Goal: Task Accomplishment & Management: Use online tool/utility

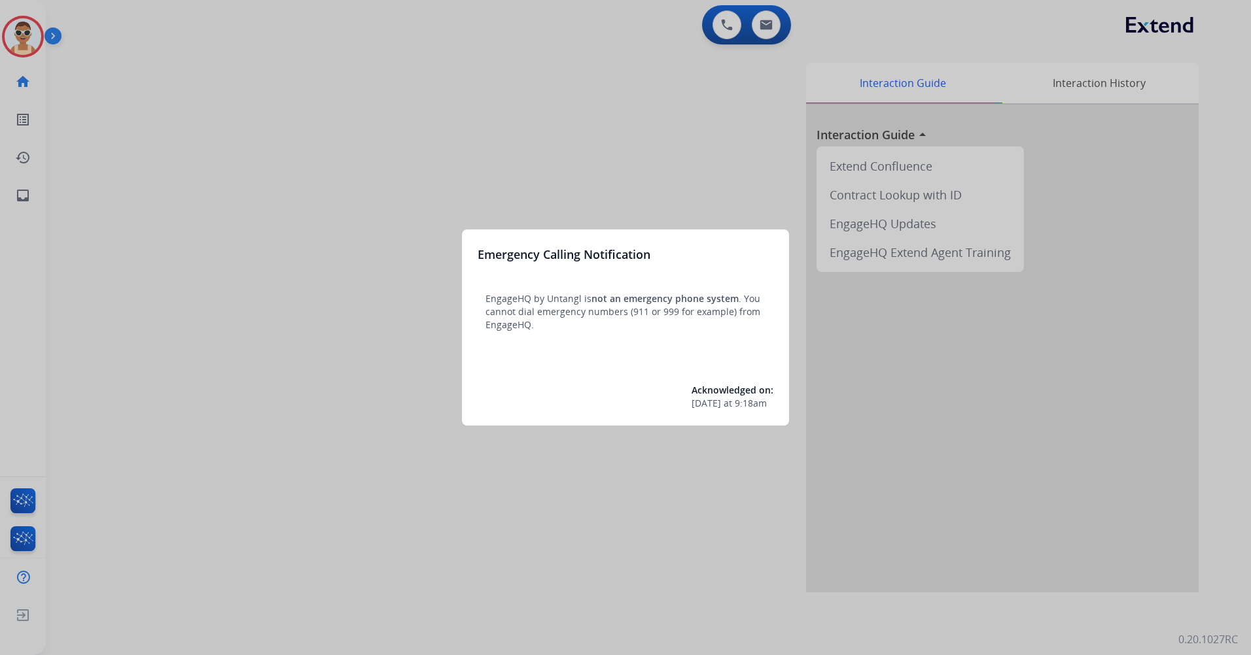
click at [341, 241] on div at bounding box center [625, 327] width 1251 height 655
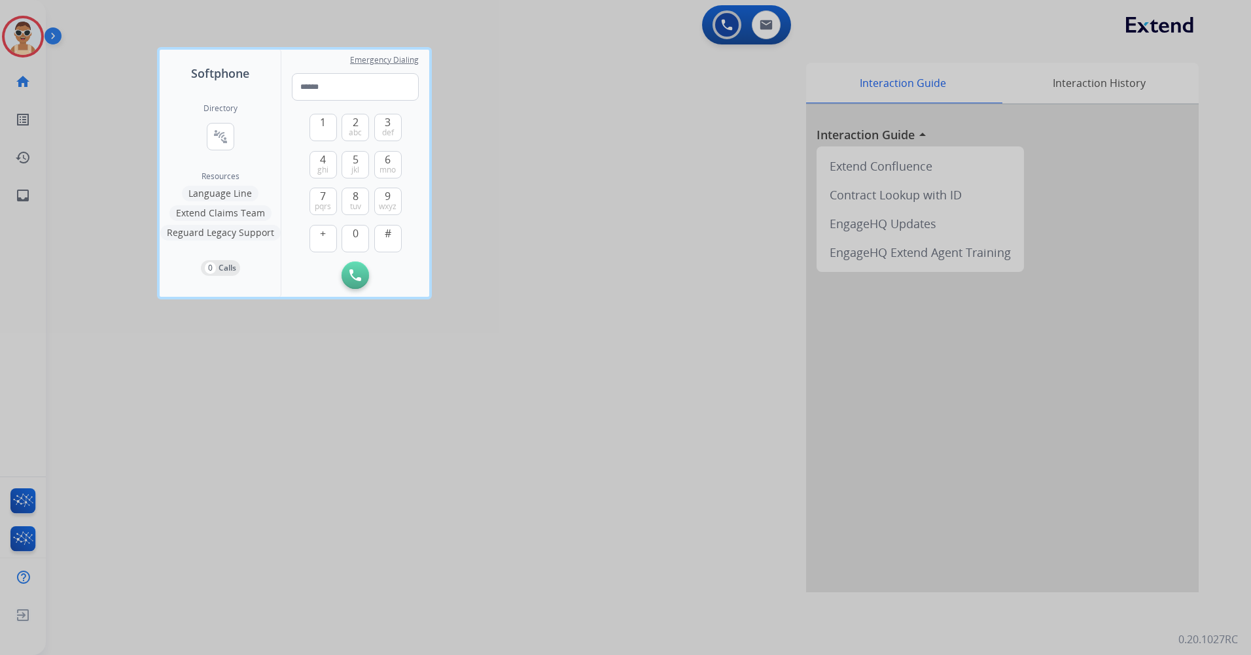
click at [381, 479] on div at bounding box center [625, 327] width 1251 height 655
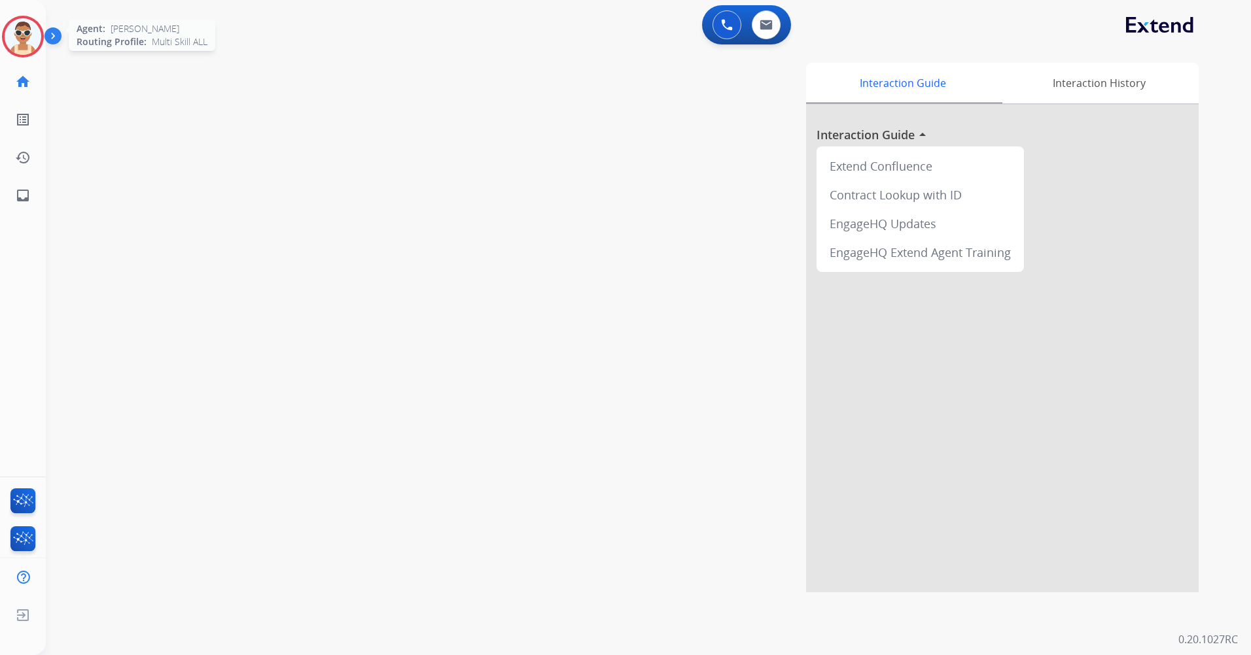
click at [22, 33] on img at bounding box center [23, 36] width 37 height 37
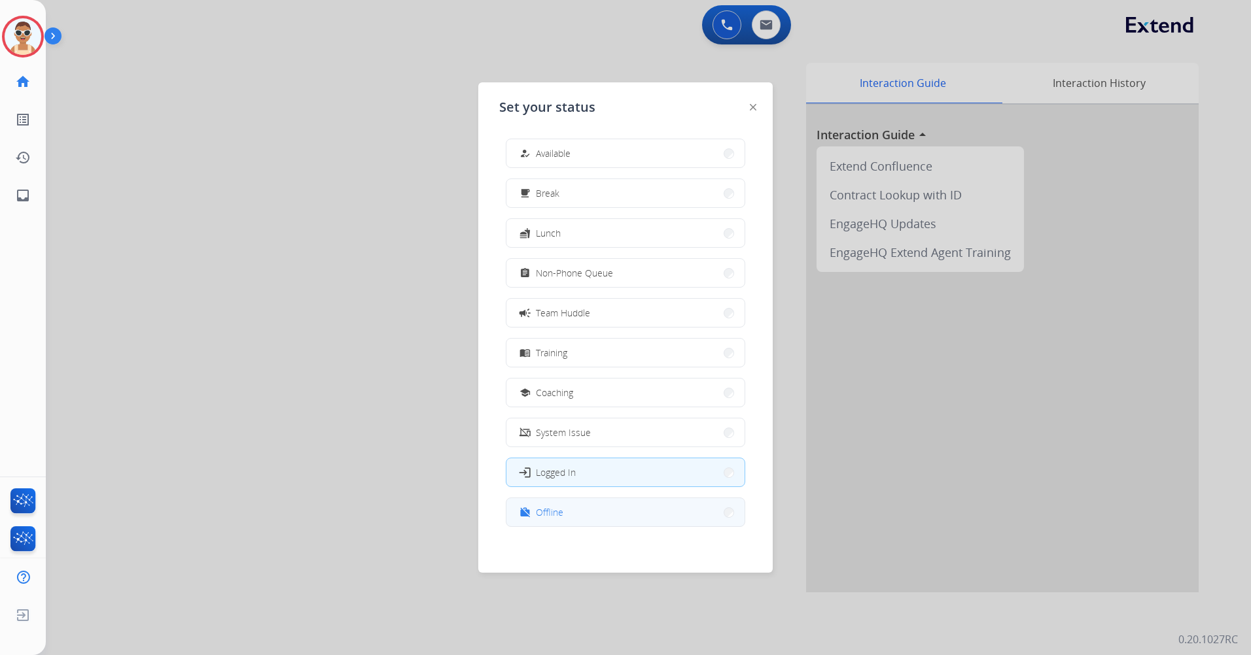
scroll to position [4, 0]
click at [612, 511] on button "work_off Offline" at bounding box center [625, 508] width 238 height 28
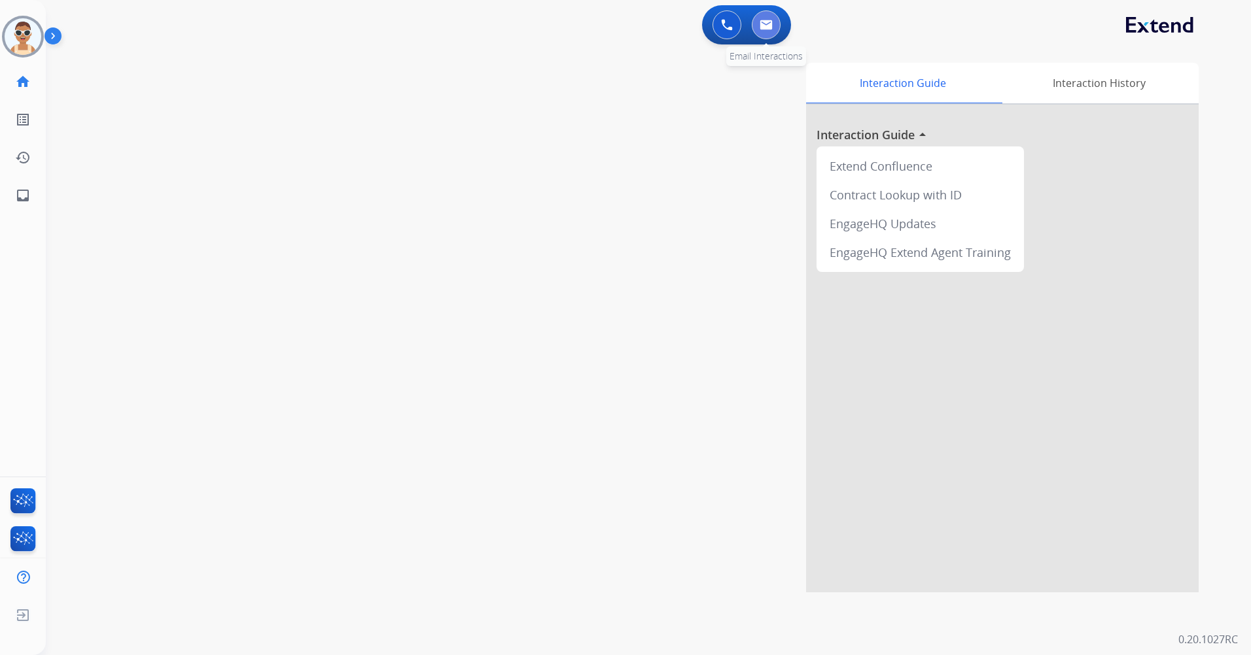
click at [771, 28] on img at bounding box center [765, 25] width 13 height 10
select select "**********"
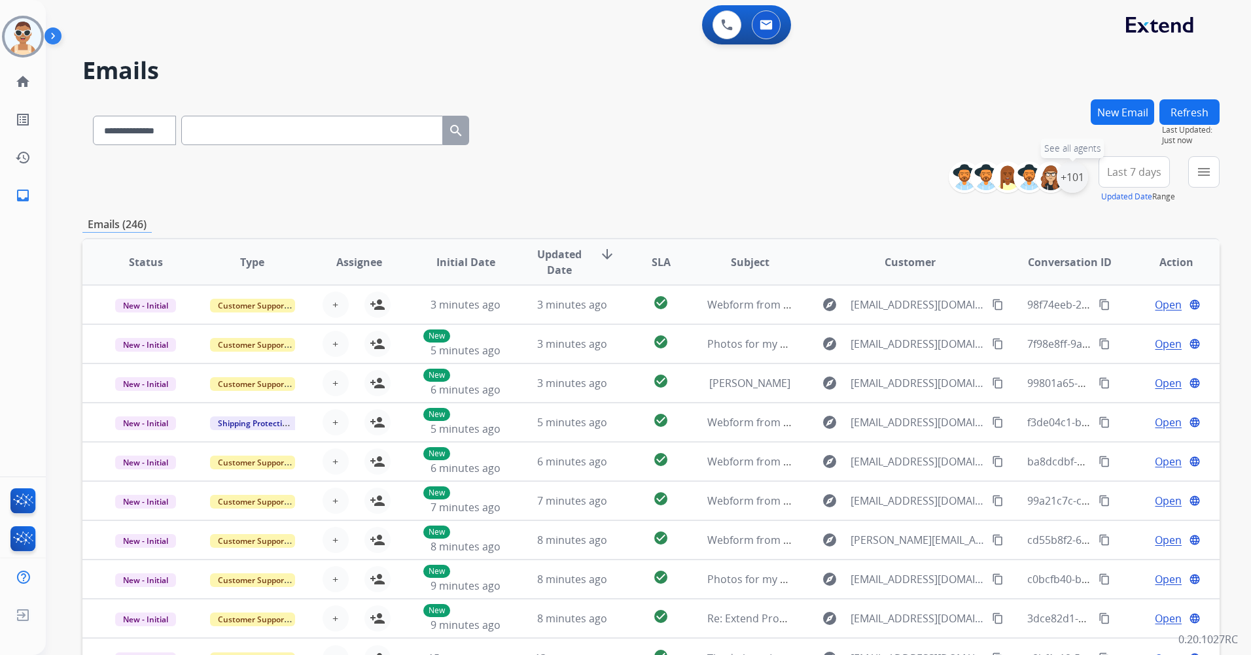
click at [1066, 171] on div "+101" at bounding box center [1071, 177] width 31 height 31
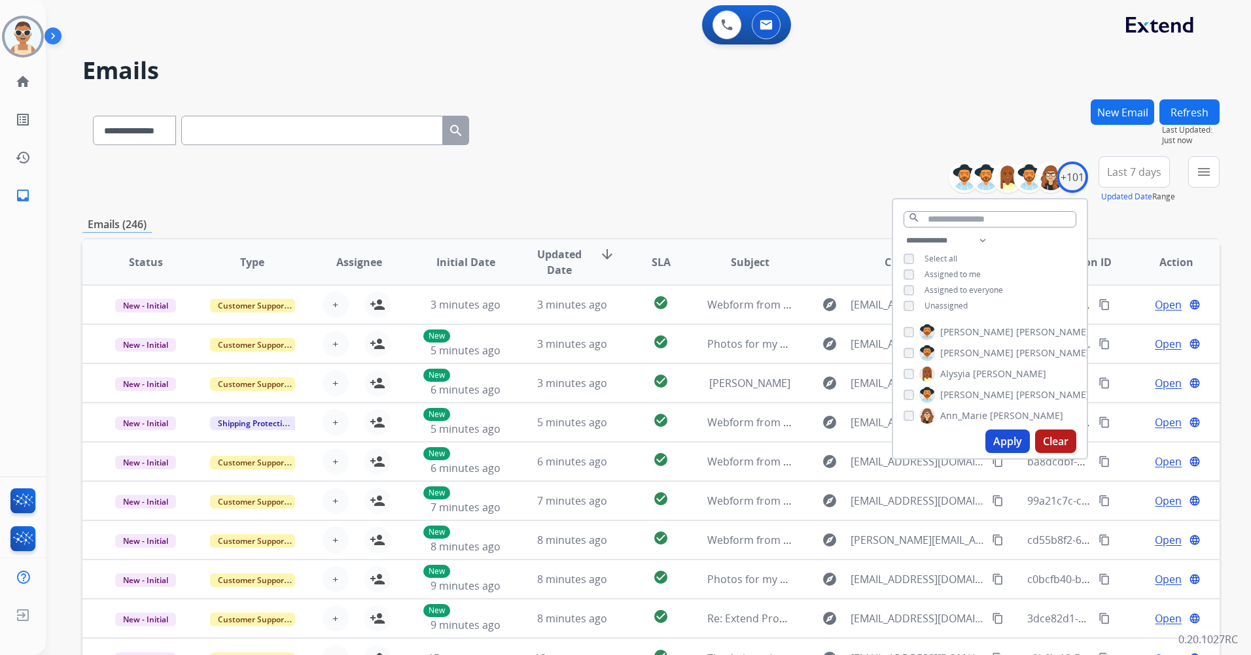
click at [935, 302] on span "Unassigned" at bounding box center [945, 305] width 43 height 11
click at [937, 276] on span "Assigned to me" at bounding box center [952, 274] width 56 height 11
click at [946, 217] on input "text" at bounding box center [989, 219] width 173 height 16
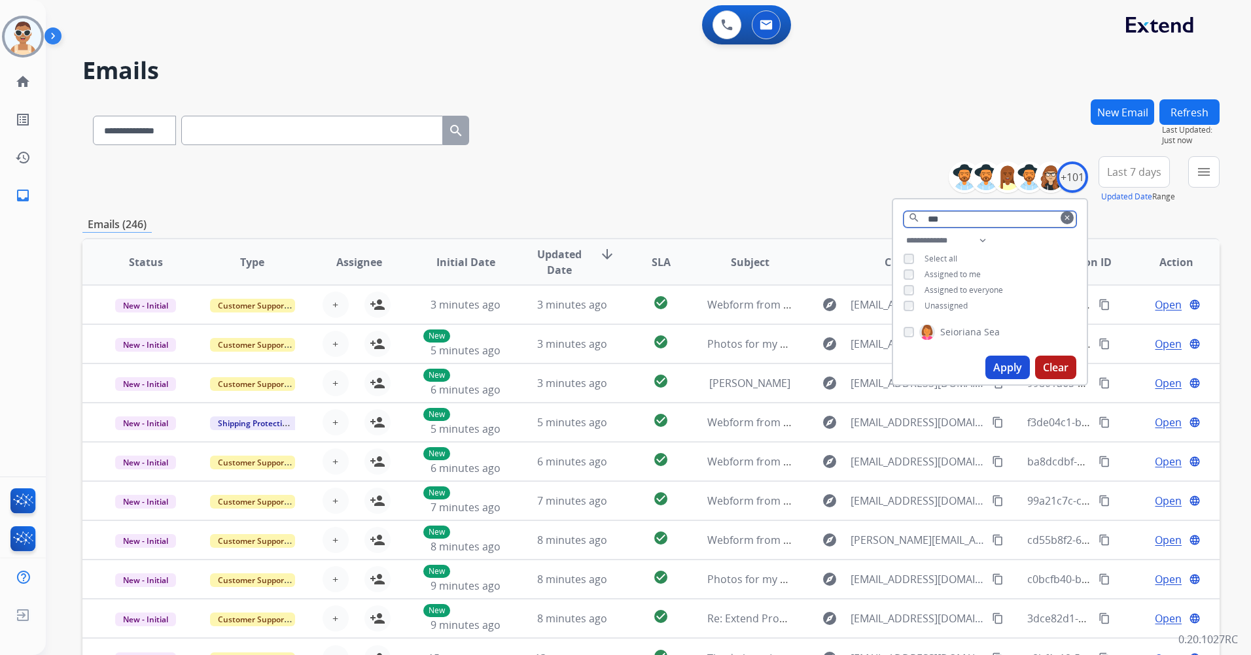
click at [960, 222] on input "***" at bounding box center [989, 219] width 173 height 16
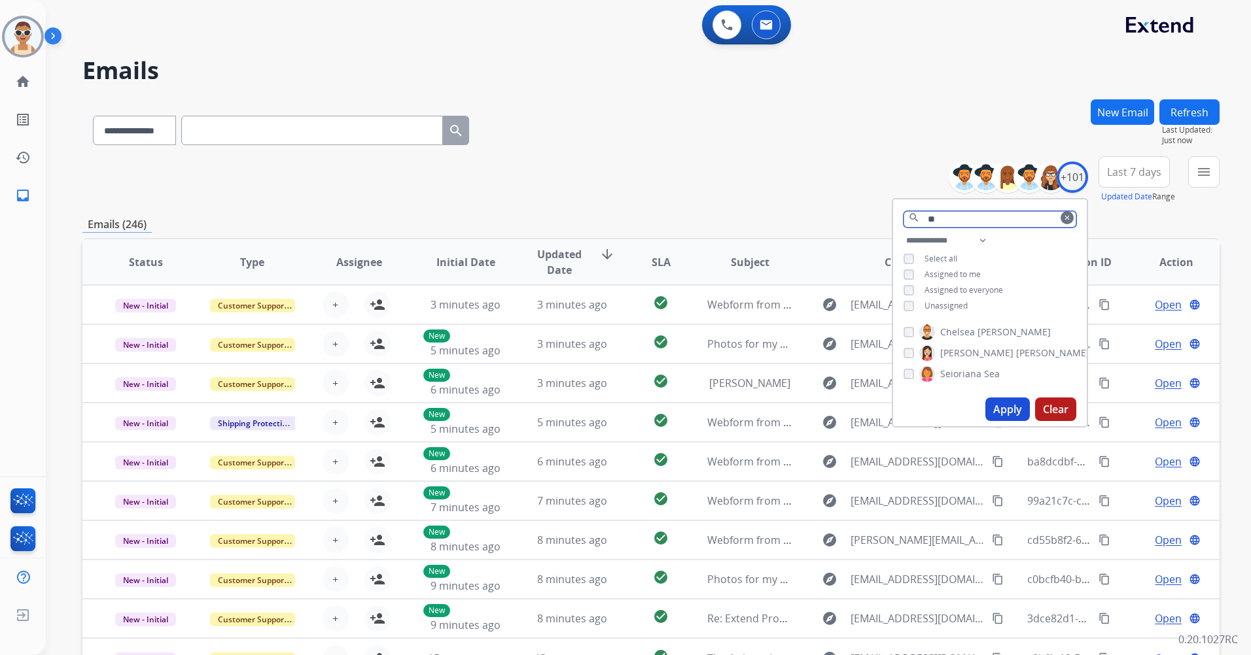
type input "*"
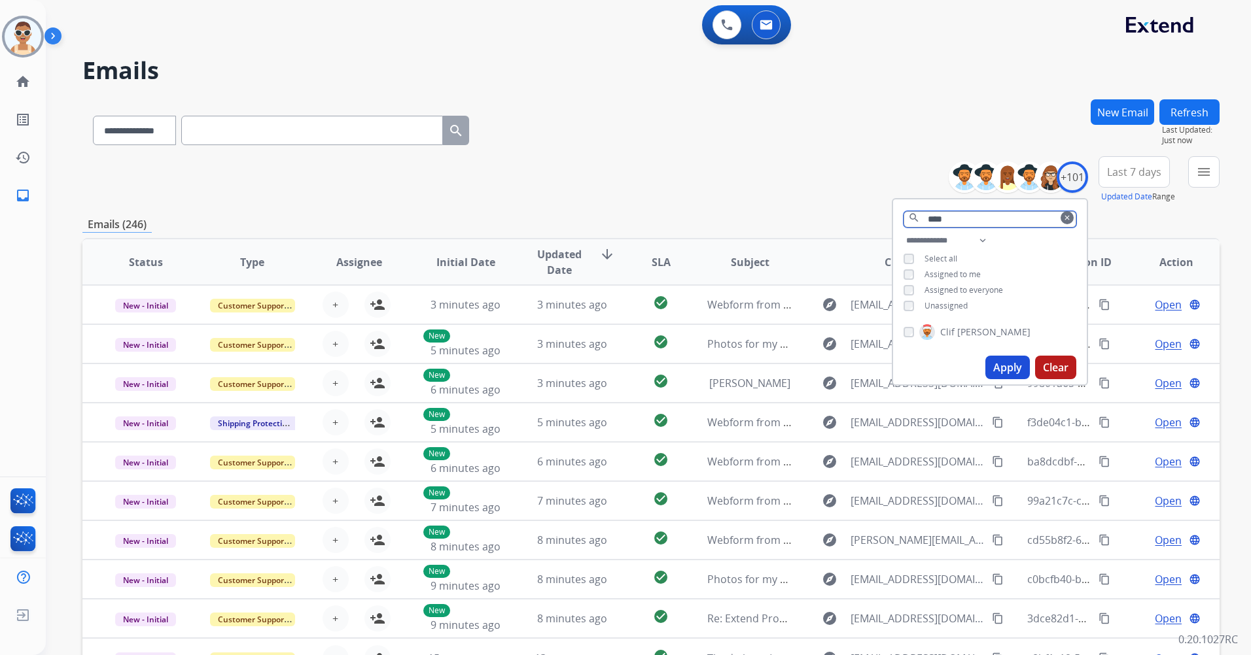
type input "****"
click at [905, 326] on div "[PERSON_NAME]" at bounding box center [966, 332] width 127 height 16
click at [1016, 359] on button "Apply" at bounding box center [1007, 368] width 44 height 24
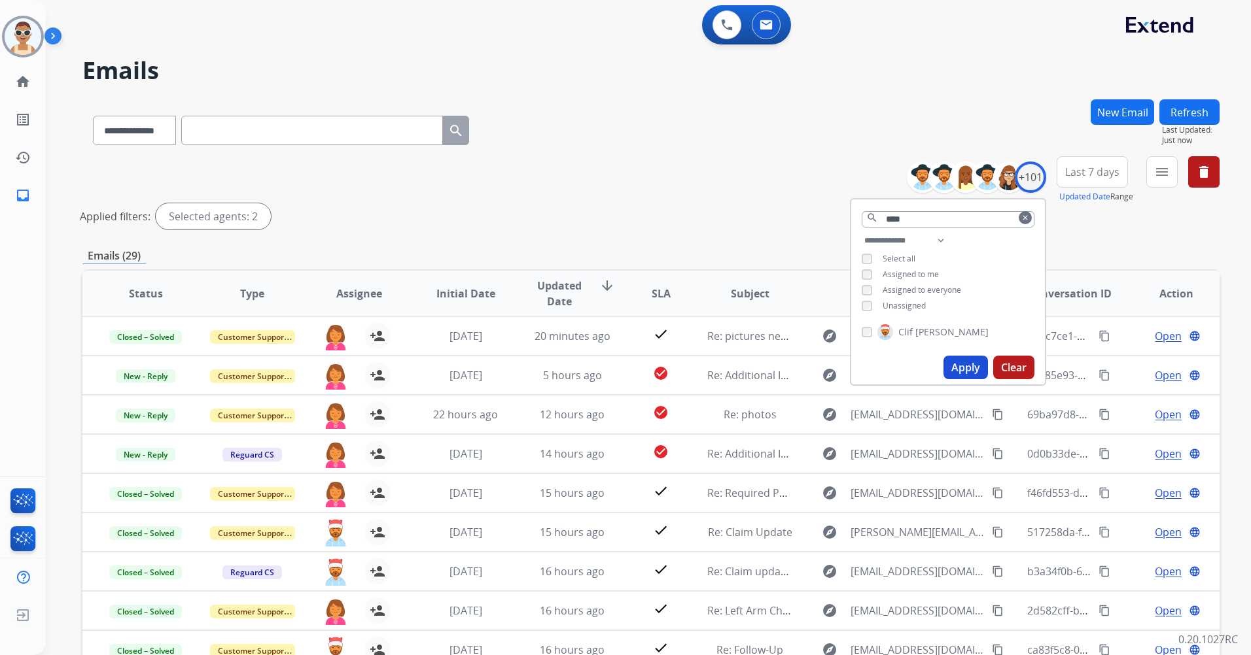
click at [1094, 174] on span "Last 7 days" at bounding box center [1092, 171] width 54 height 5
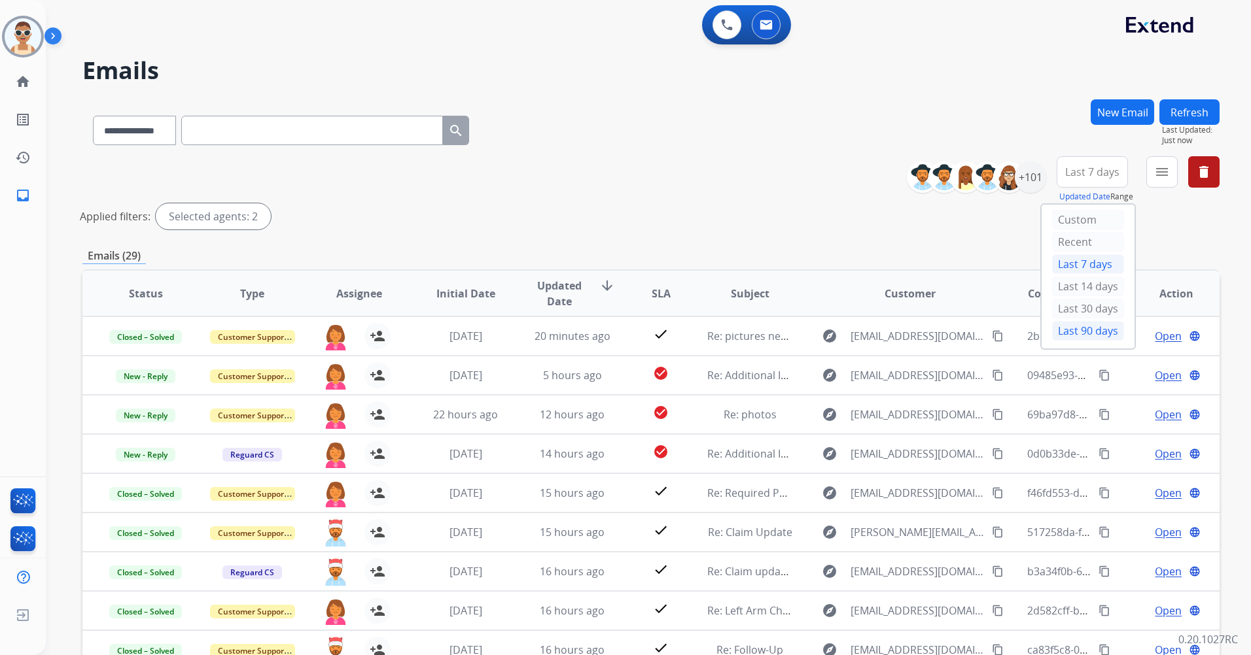
click at [1064, 326] on div "Last 90 days" at bounding box center [1088, 331] width 72 height 20
click at [1165, 171] on mat-icon "menu" at bounding box center [1162, 172] width 16 height 16
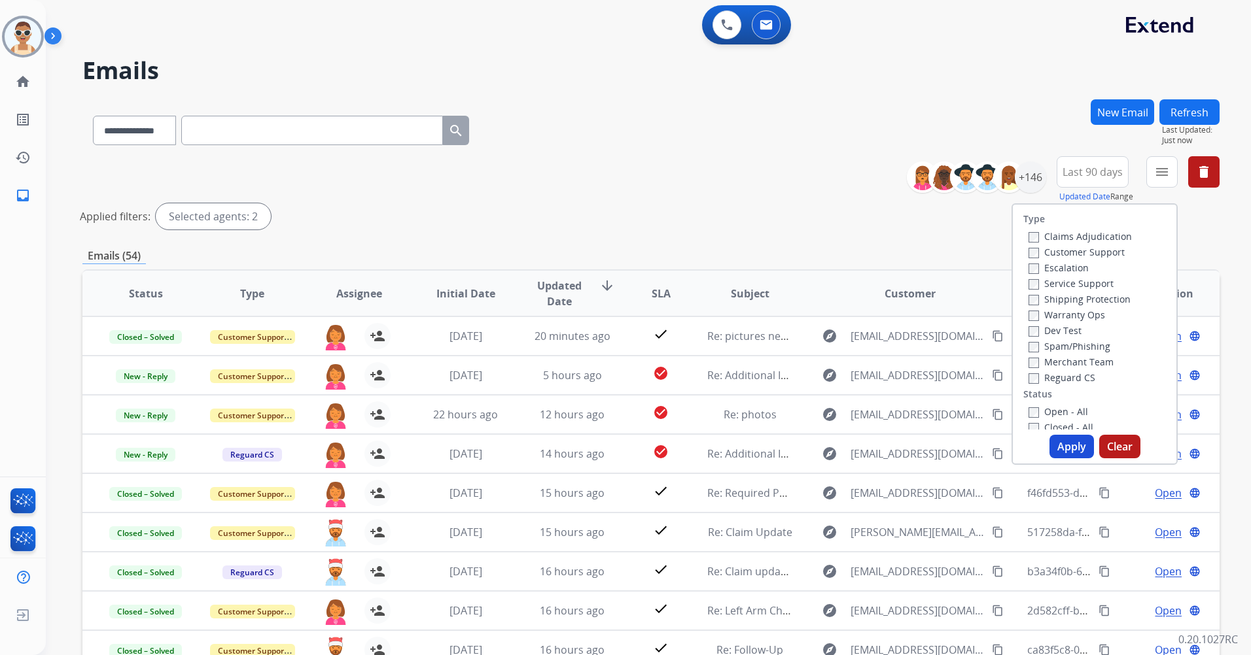
click at [1088, 250] on label "Customer Support" at bounding box center [1076, 252] width 96 height 12
click at [1097, 296] on label "Shipping Protection" at bounding box center [1079, 299] width 102 height 12
click at [1073, 377] on label "Reguard CS" at bounding box center [1061, 378] width 67 height 12
click at [1056, 284] on label "Open - All" at bounding box center [1058, 281] width 60 height 12
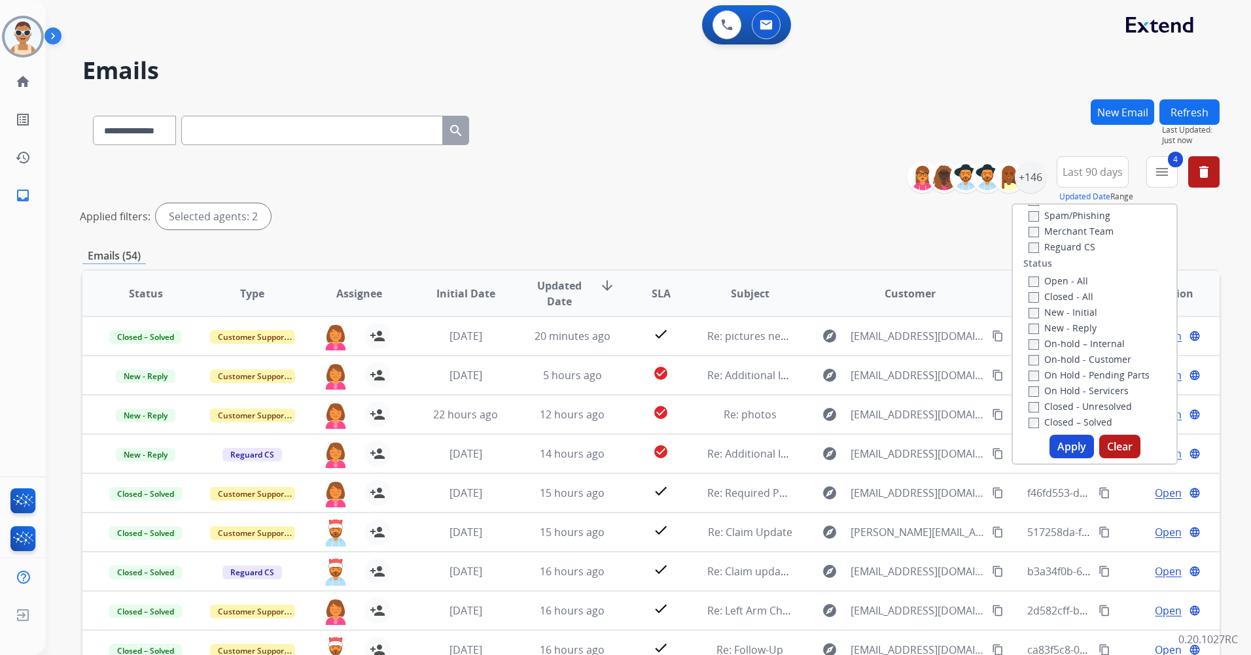
click at [1065, 439] on button "Apply" at bounding box center [1071, 447] width 44 height 24
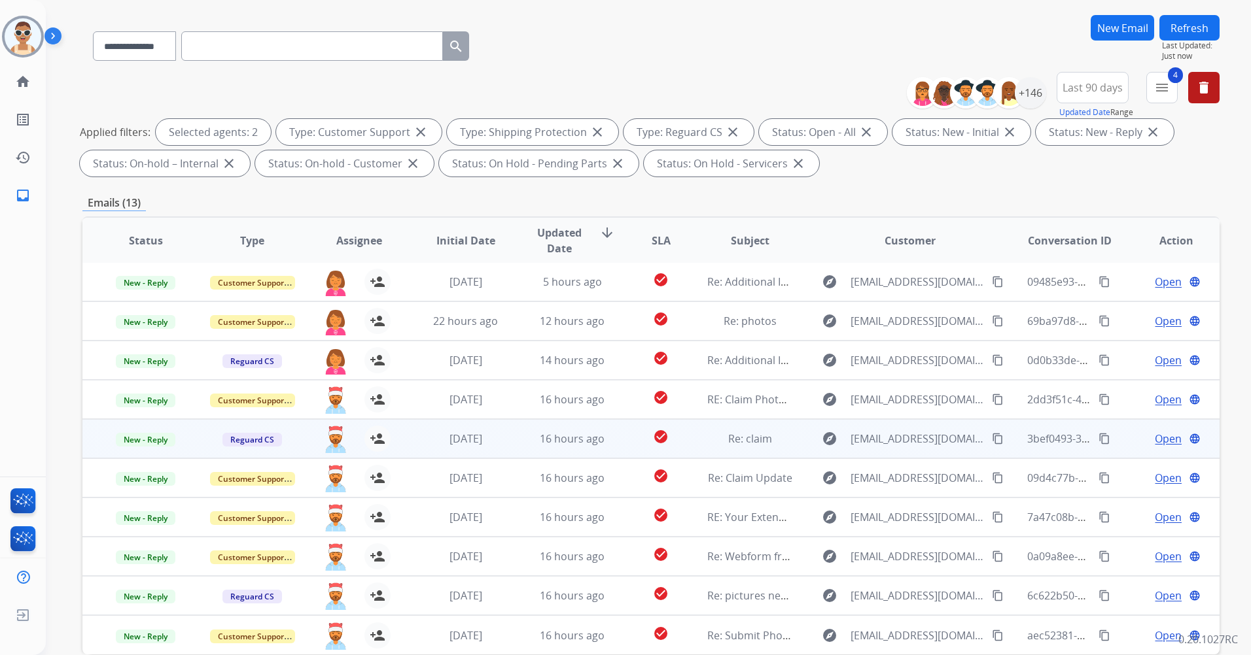
scroll to position [152, 0]
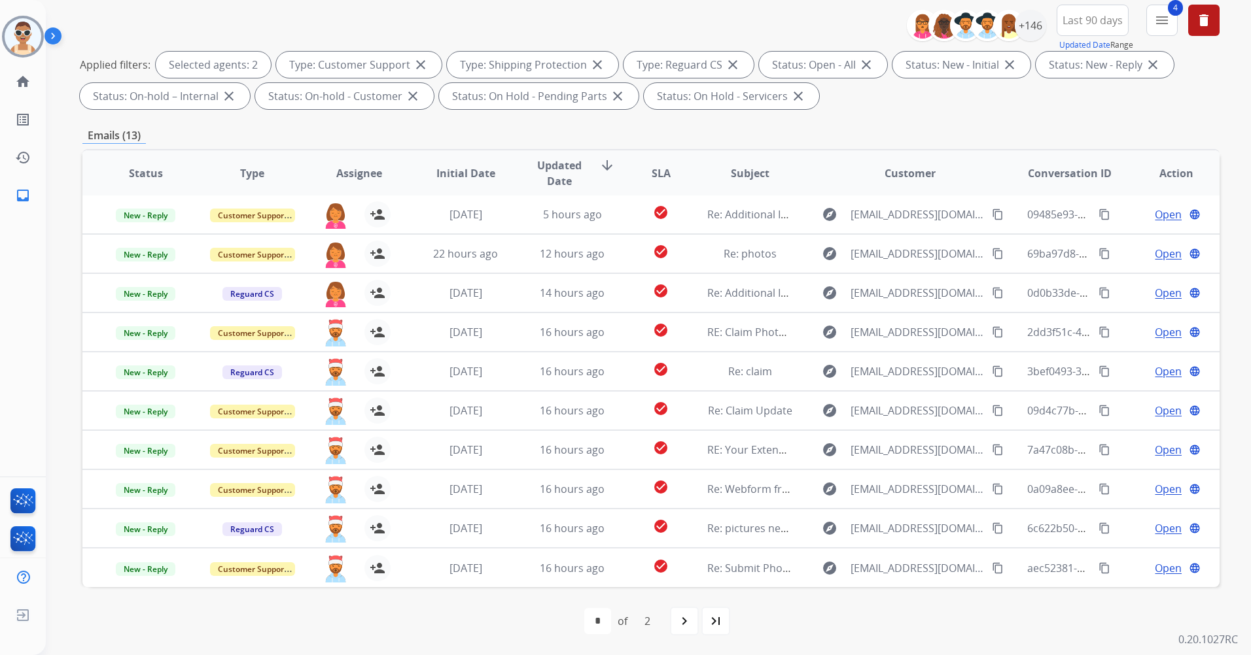
drag, startPoint x: 682, startPoint y: 624, endPoint x: 684, endPoint y: 485, distance: 138.7
click at [682, 623] on mat-icon "navigate_next" at bounding box center [684, 622] width 16 height 16
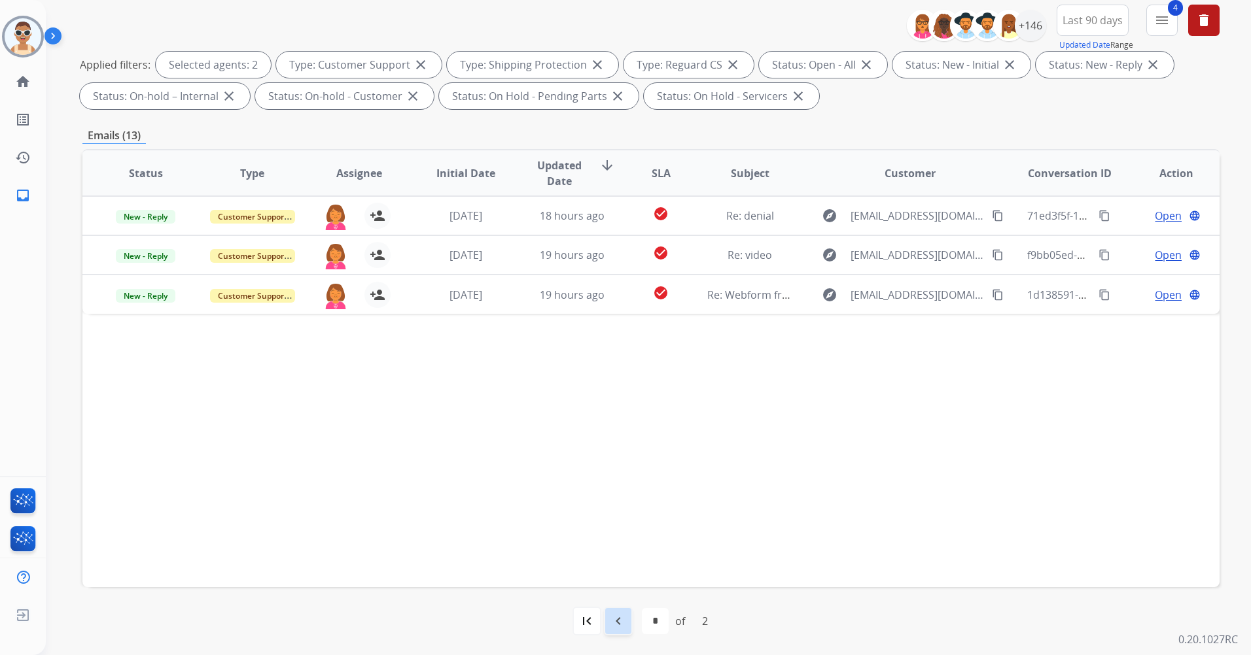
click at [610, 622] on mat-icon "navigate_before" at bounding box center [618, 622] width 16 height 16
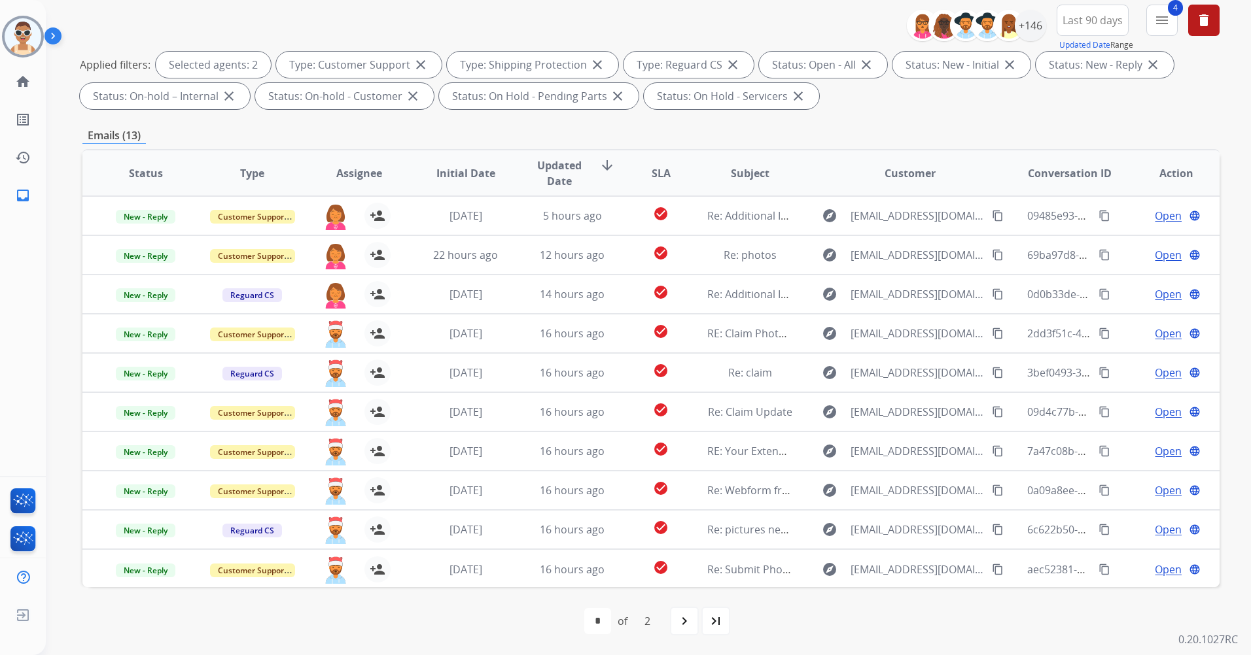
click at [527, 126] on div "**********" at bounding box center [650, 302] width 1137 height 708
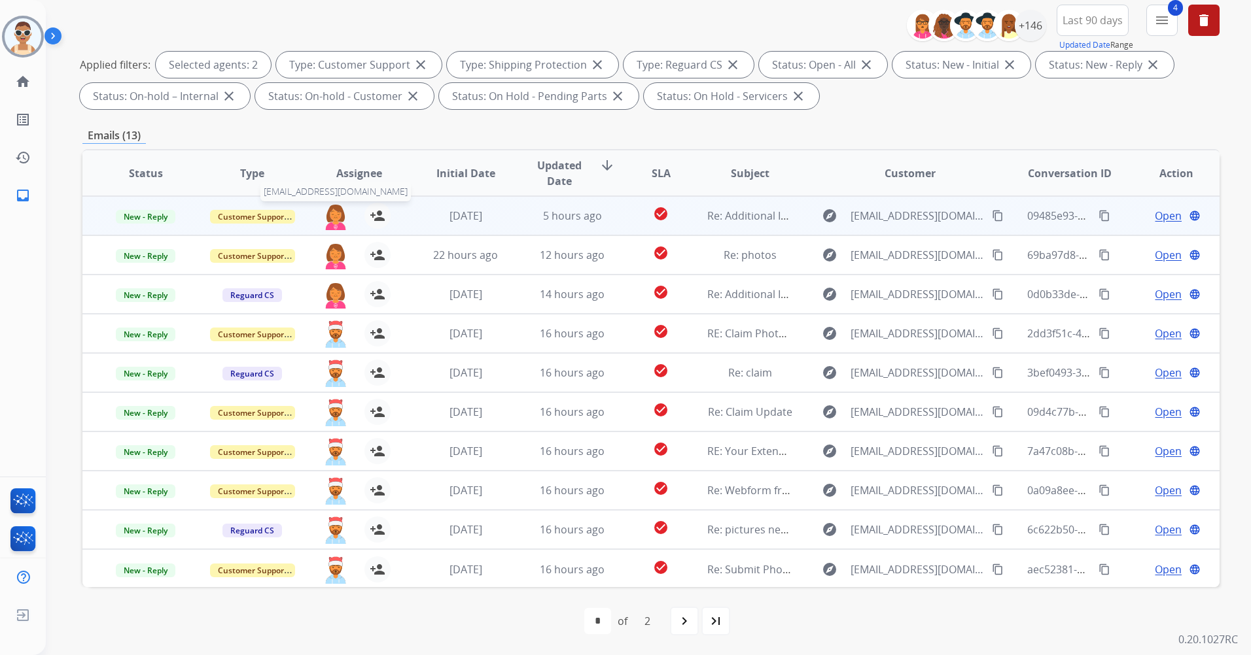
click at [324, 209] on img at bounding box center [335, 216] width 26 height 27
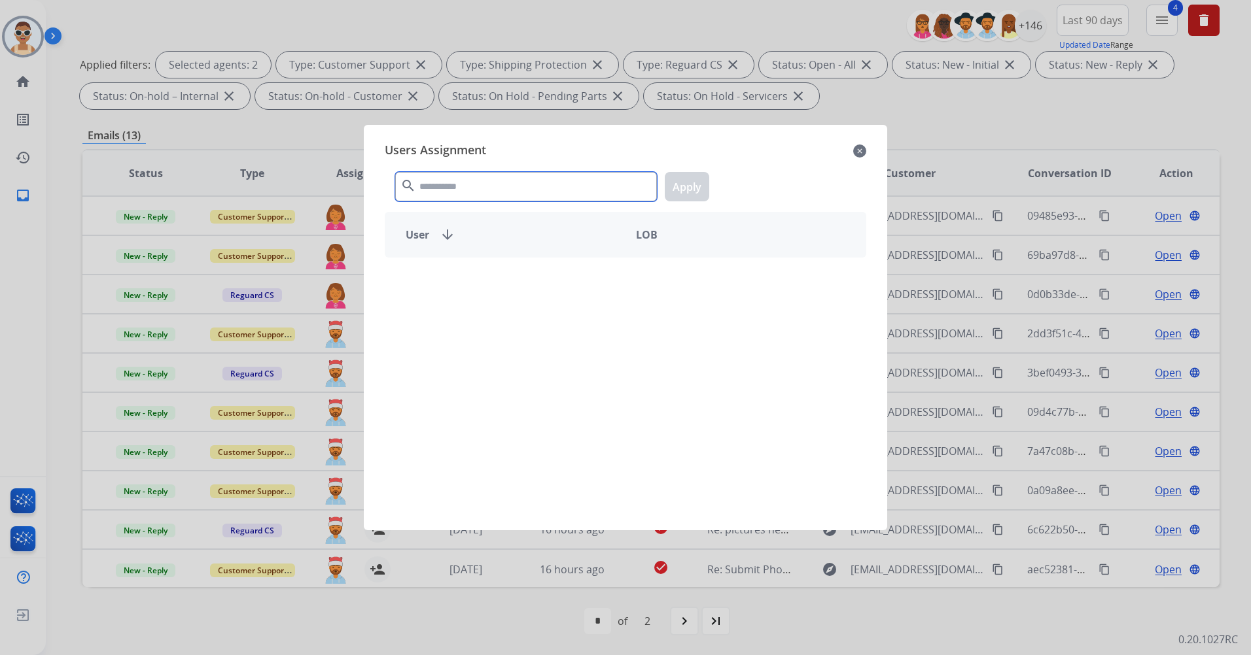
click at [480, 184] on input "text" at bounding box center [526, 186] width 262 height 29
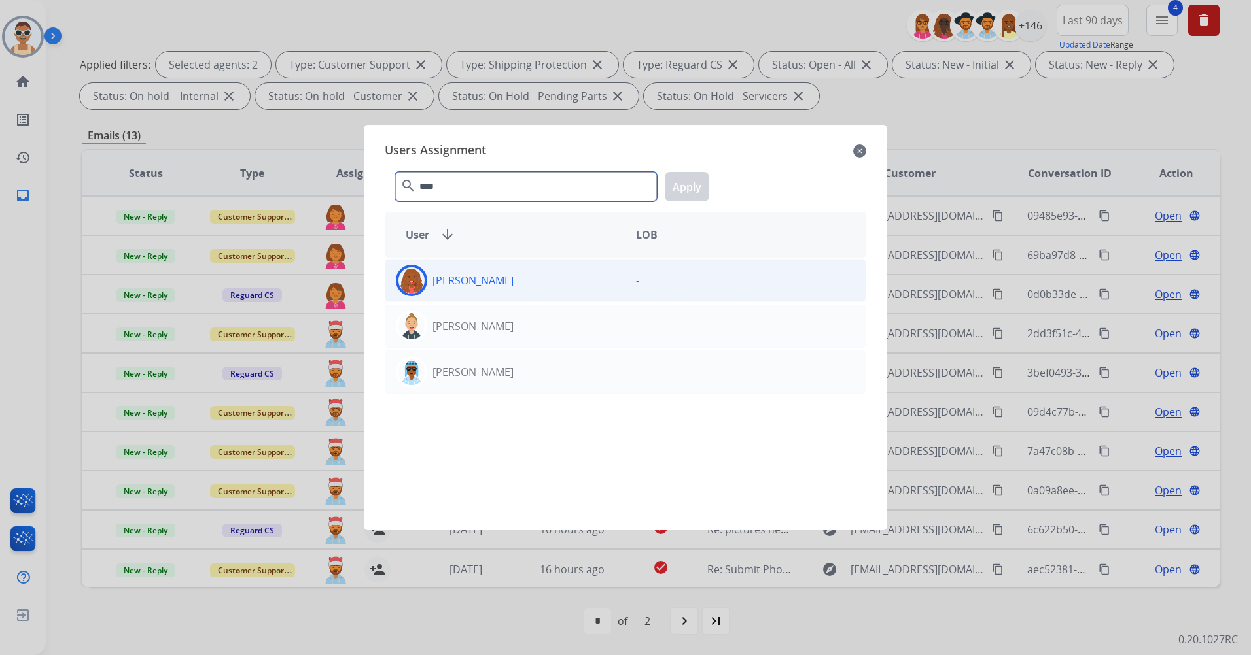
type input "****"
click at [531, 288] on div "[PERSON_NAME]" at bounding box center [505, 280] width 240 height 31
click at [674, 186] on button "Apply" at bounding box center [687, 186] width 44 height 29
click at [544, 285] on div "[PERSON_NAME]" at bounding box center [505, 280] width 240 height 31
click at [483, 277] on p "[PERSON_NAME]" at bounding box center [472, 281] width 81 height 16
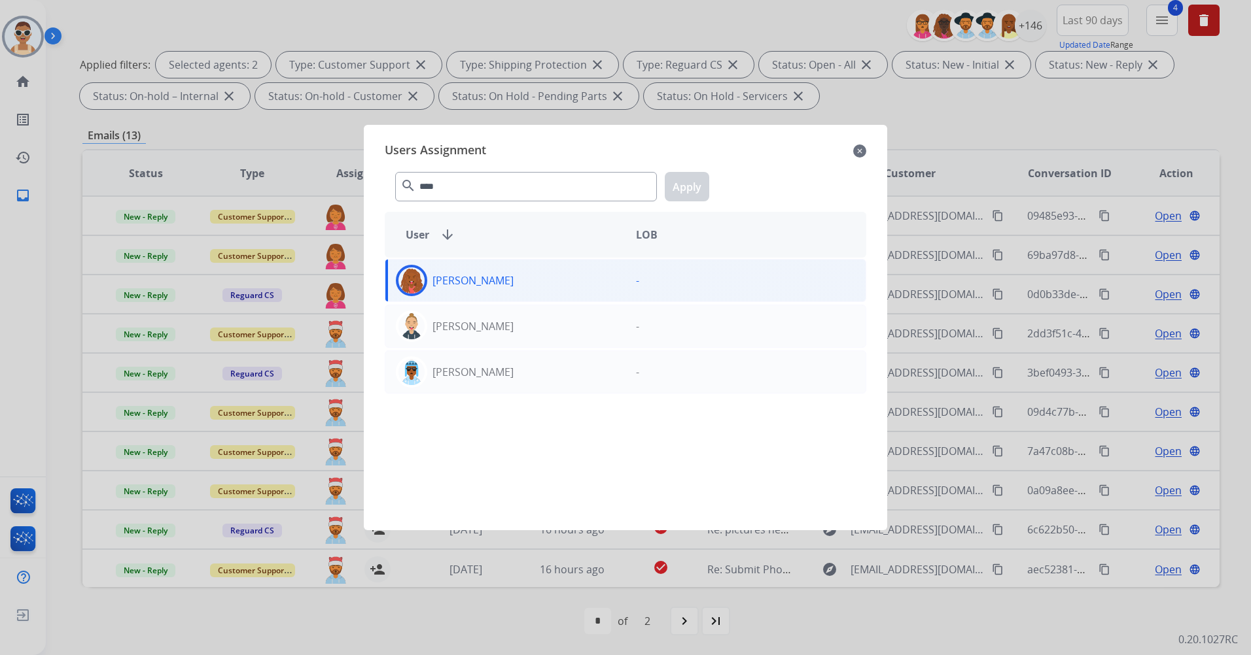
click at [857, 158] on mat-icon "close" at bounding box center [859, 151] width 13 height 16
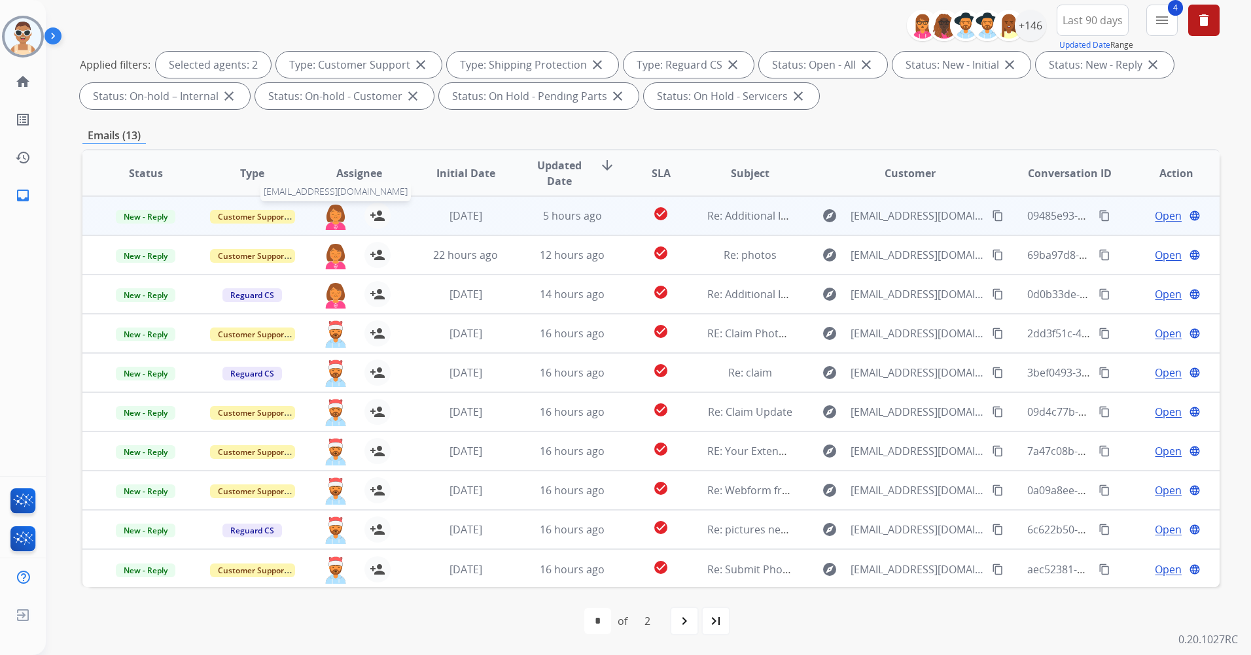
click at [332, 213] on img at bounding box center [335, 216] width 26 height 27
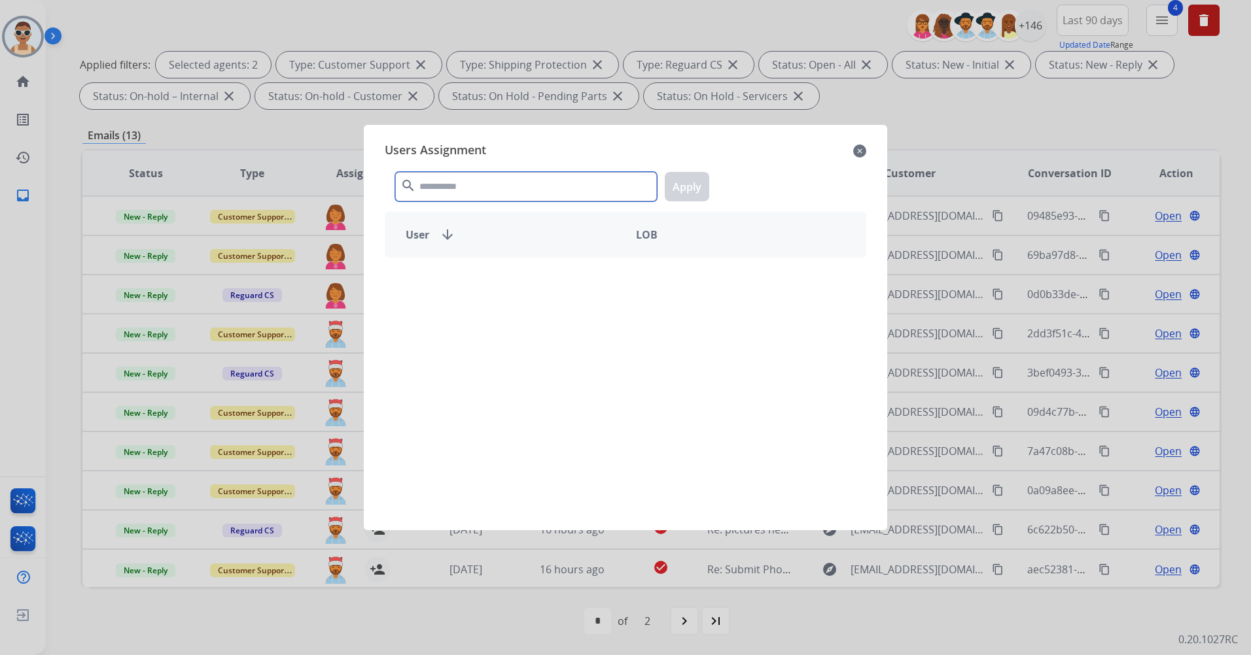
click at [467, 185] on input "text" at bounding box center [526, 186] width 262 height 29
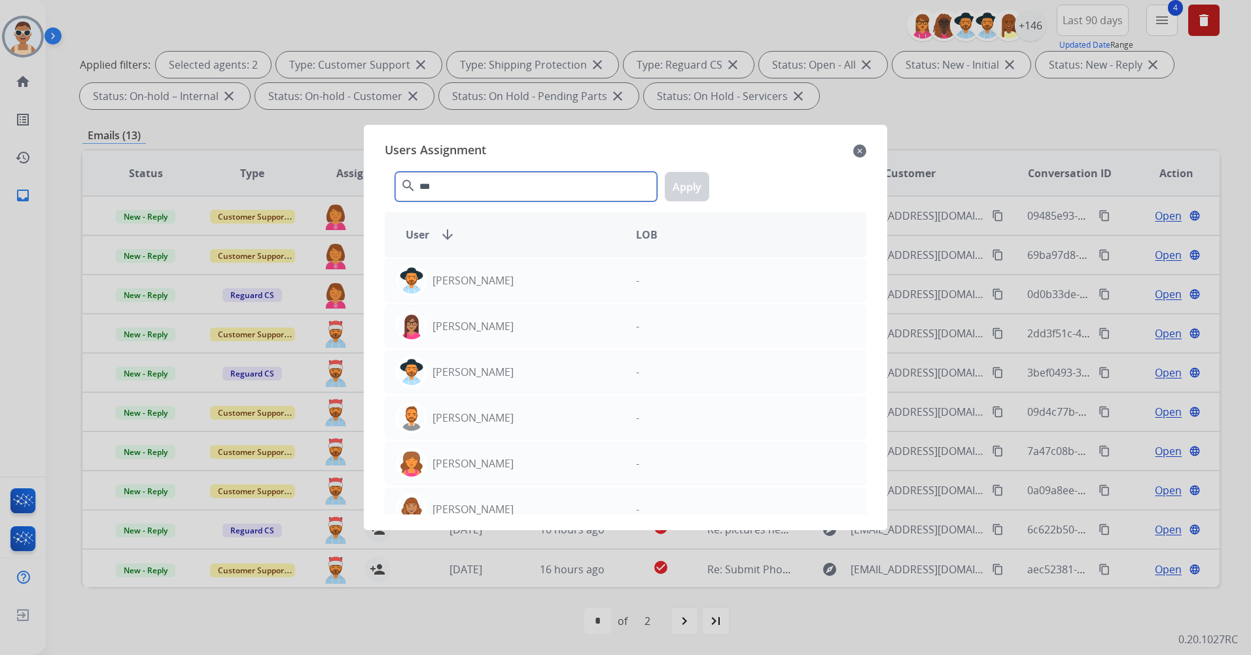
type input "****"
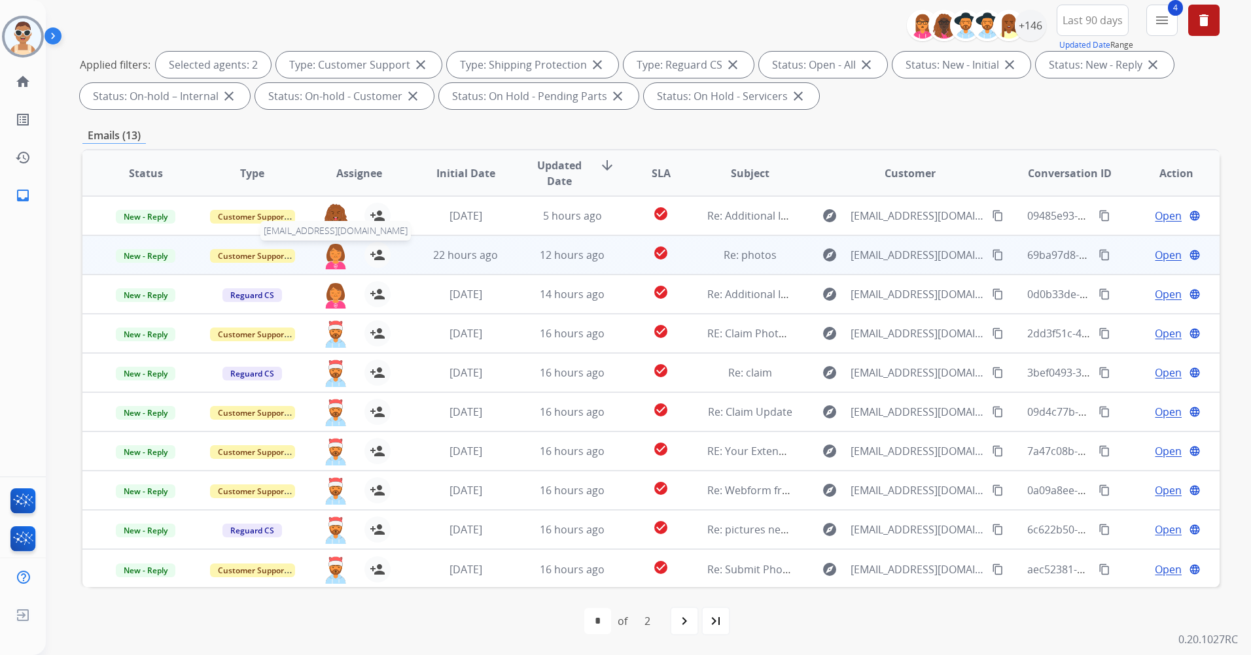
click at [335, 252] on img at bounding box center [335, 255] width 26 height 27
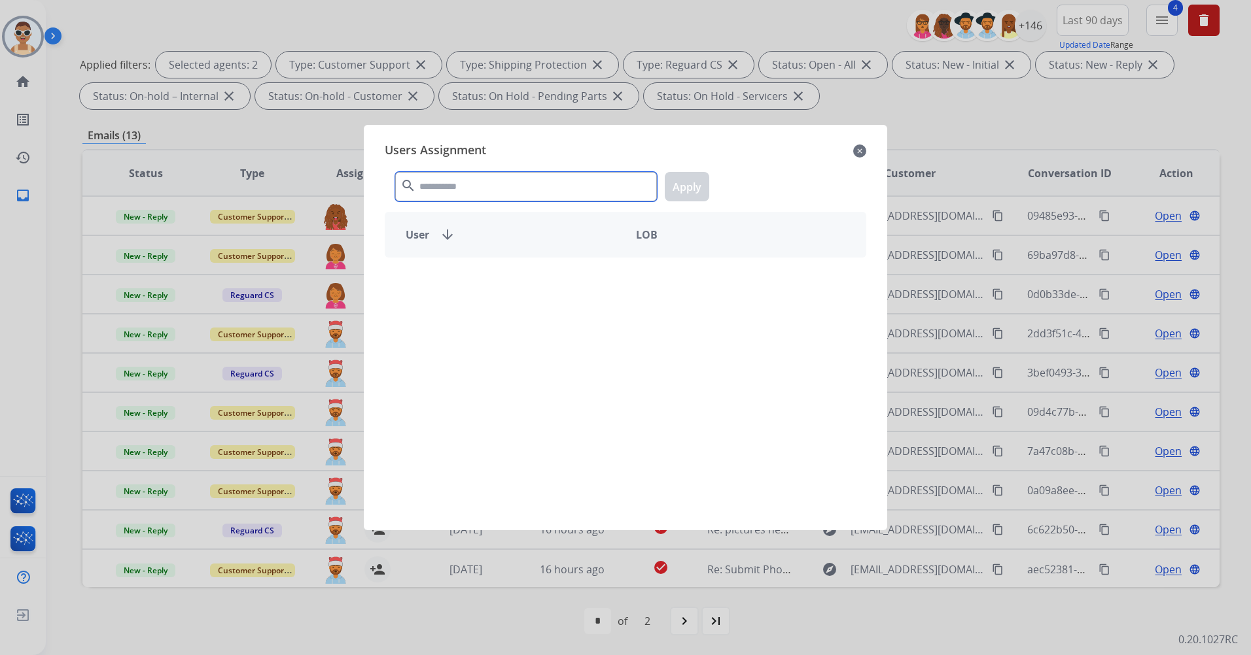
click at [468, 181] on input "text" at bounding box center [526, 186] width 262 height 29
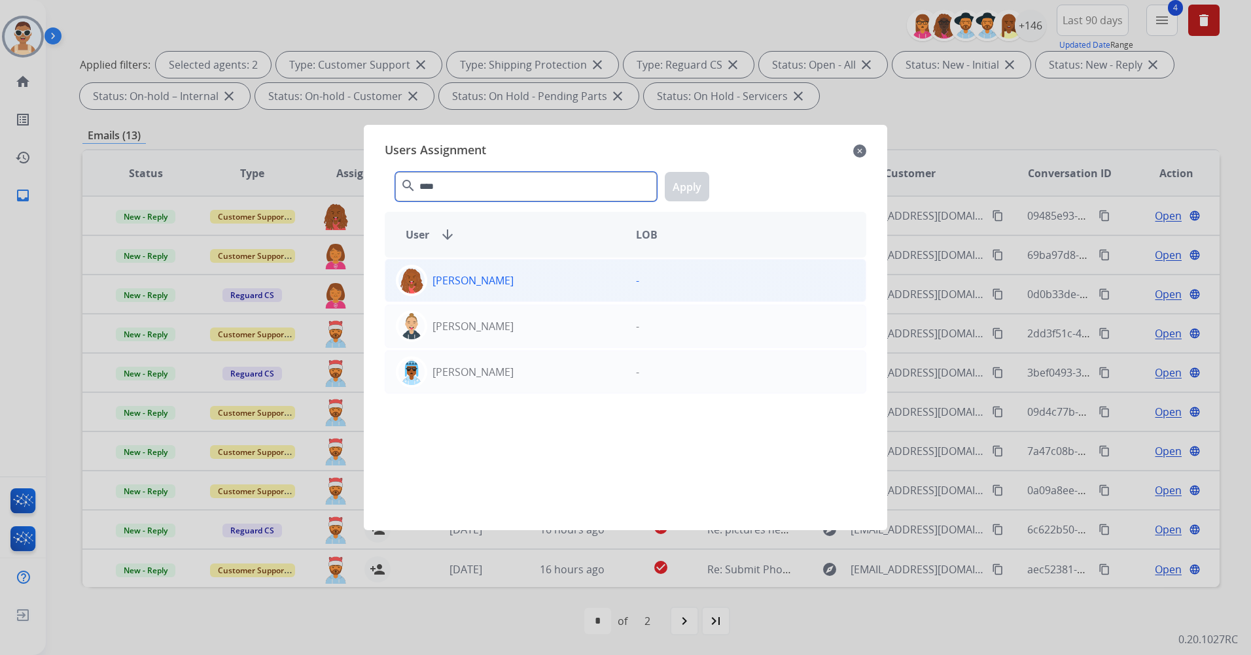
type input "****"
click at [549, 279] on div "[PERSON_NAME]" at bounding box center [505, 280] width 240 height 31
click at [682, 186] on button "Apply" at bounding box center [687, 186] width 44 height 29
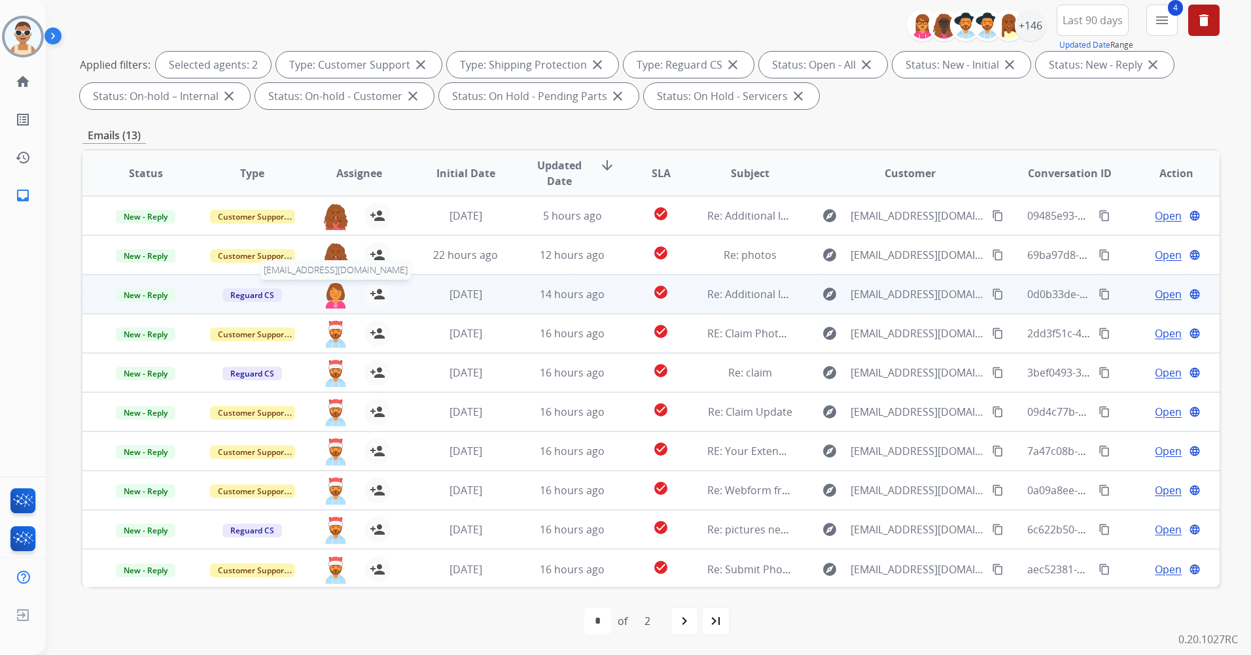
click at [336, 290] on img at bounding box center [335, 294] width 26 height 27
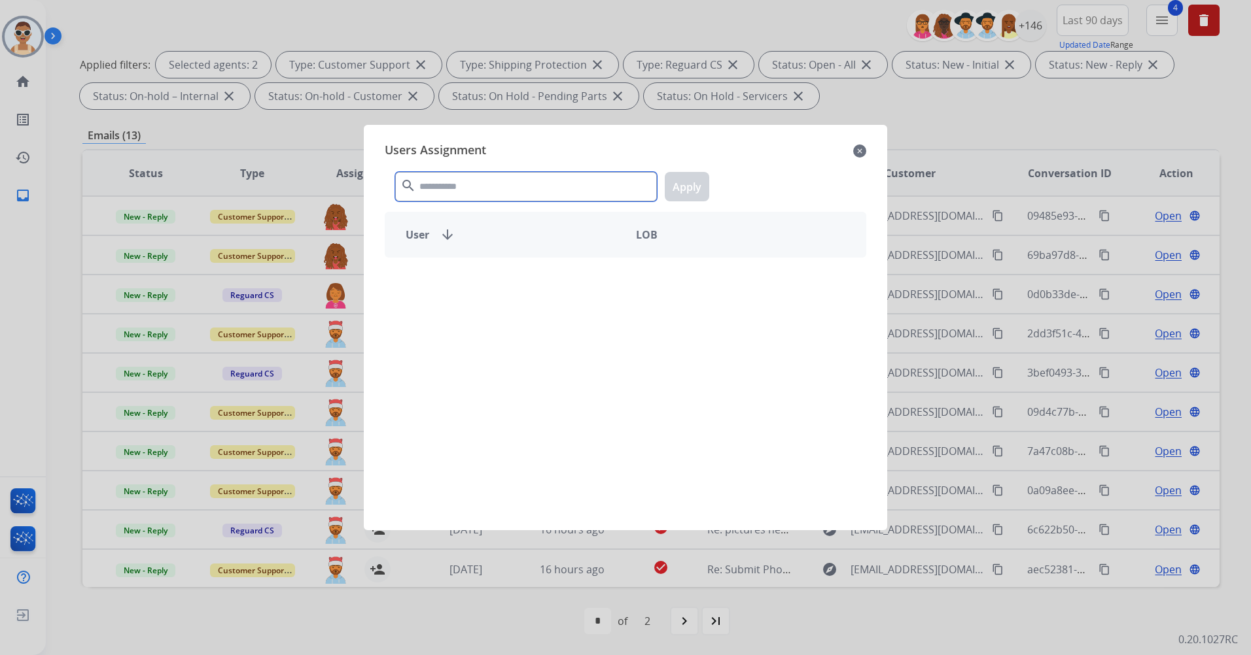
click at [470, 173] on input "text" at bounding box center [526, 186] width 262 height 29
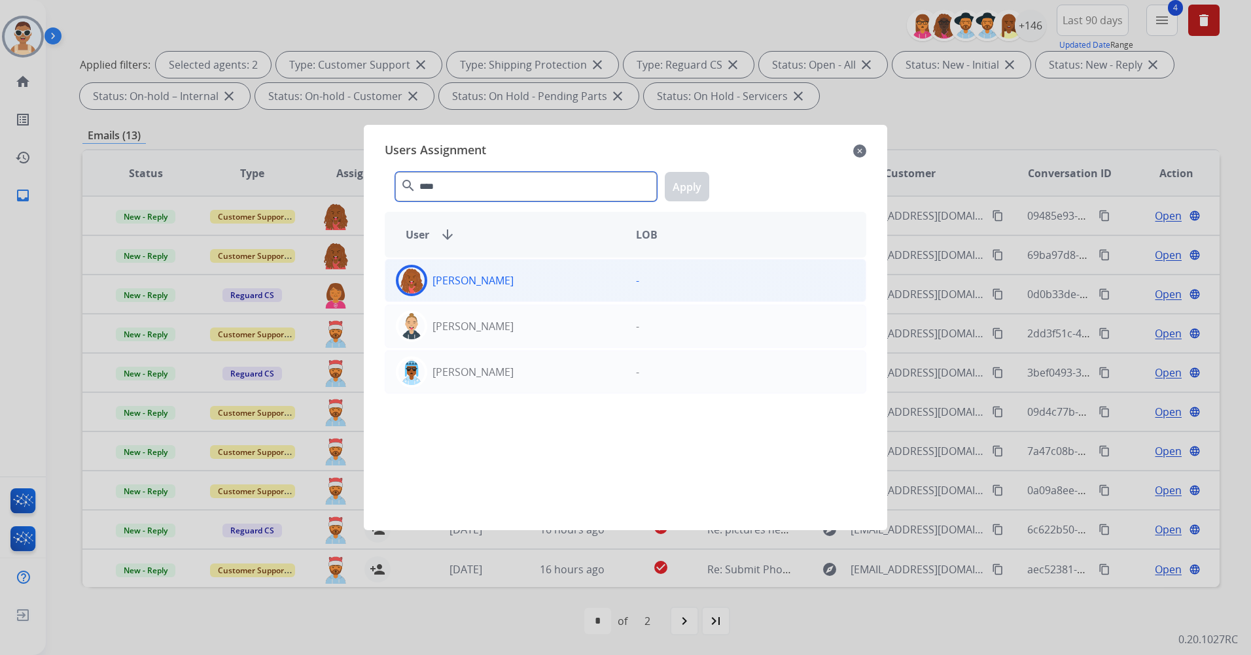
type input "****"
click at [506, 279] on div "[PERSON_NAME]" at bounding box center [505, 280] width 240 height 31
click at [686, 179] on button "Apply" at bounding box center [687, 186] width 44 height 29
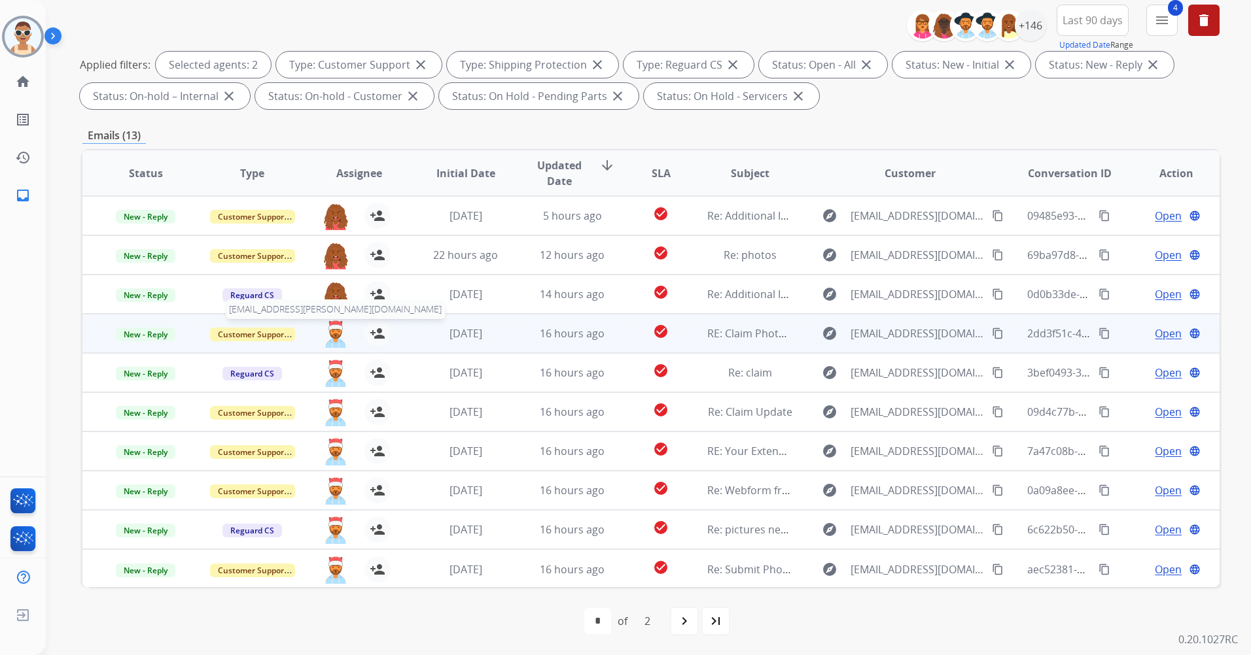
click at [326, 326] on img at bounding box center [335, 334] width 26 height 27
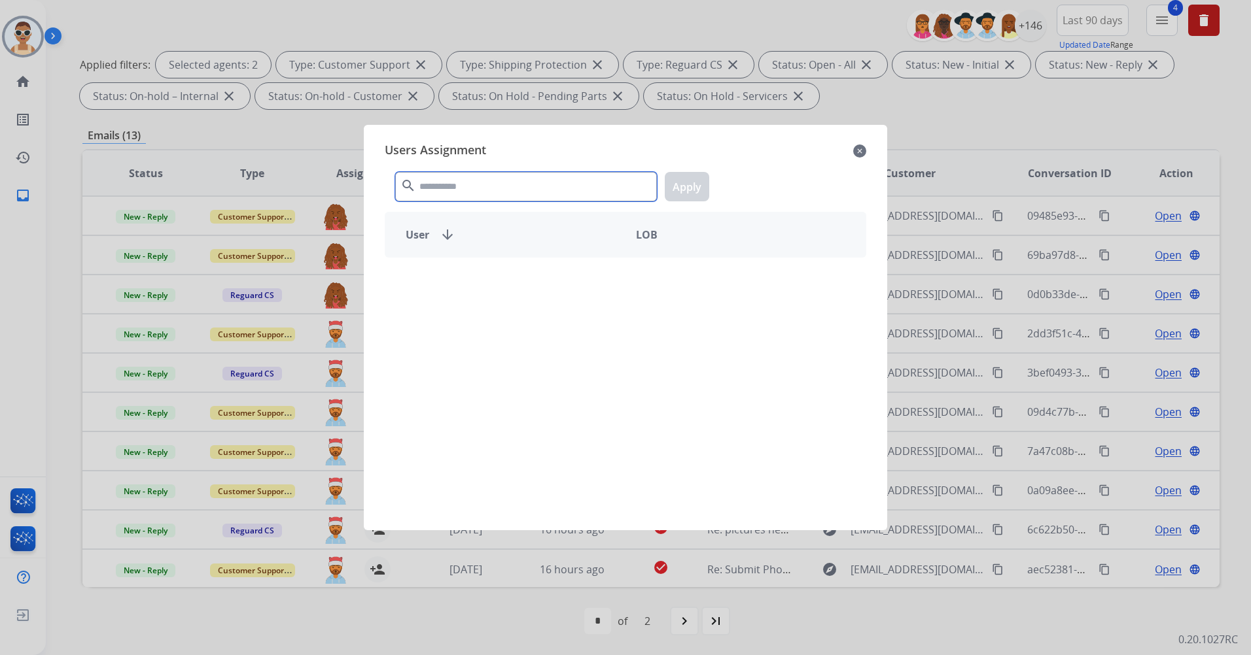
click at [474, 180] on input "text" at bounding box center [526, 186] width 262 height 29
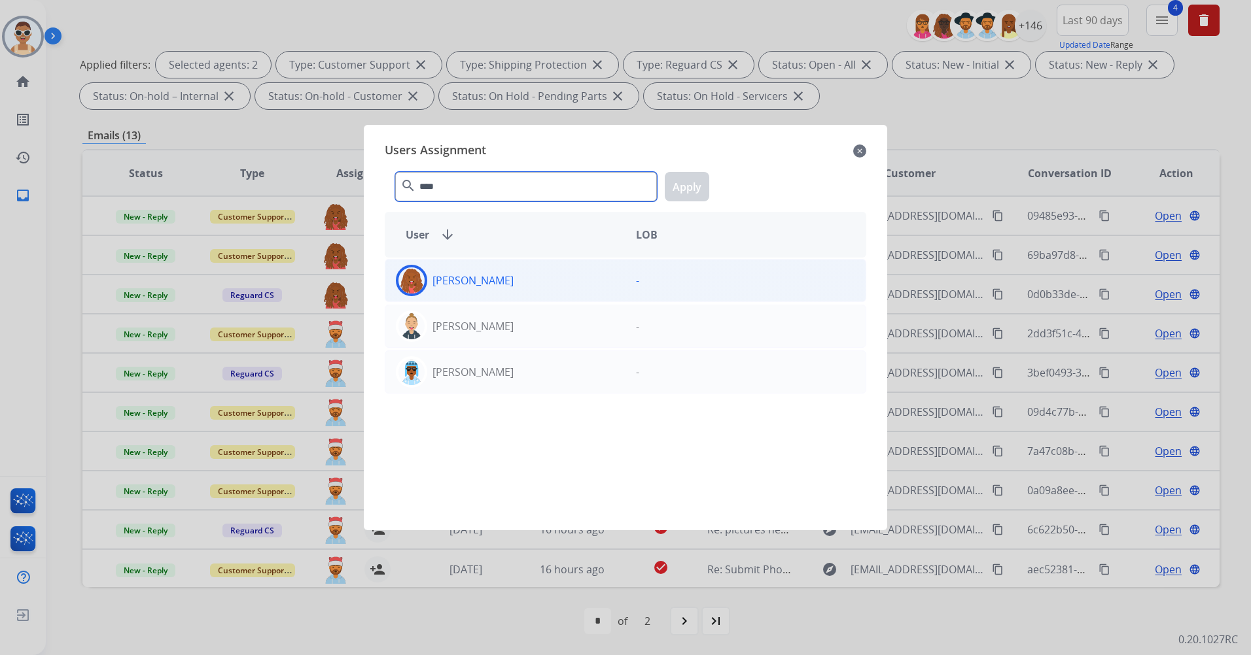
type input "****"
click at [512, 271] on div "[PERSON_NAME]" at bounding box center [505, 280] width 240 height 31
click at [672, 182] on button "Apply" at bounding box center [687, 186] width 44 height 29
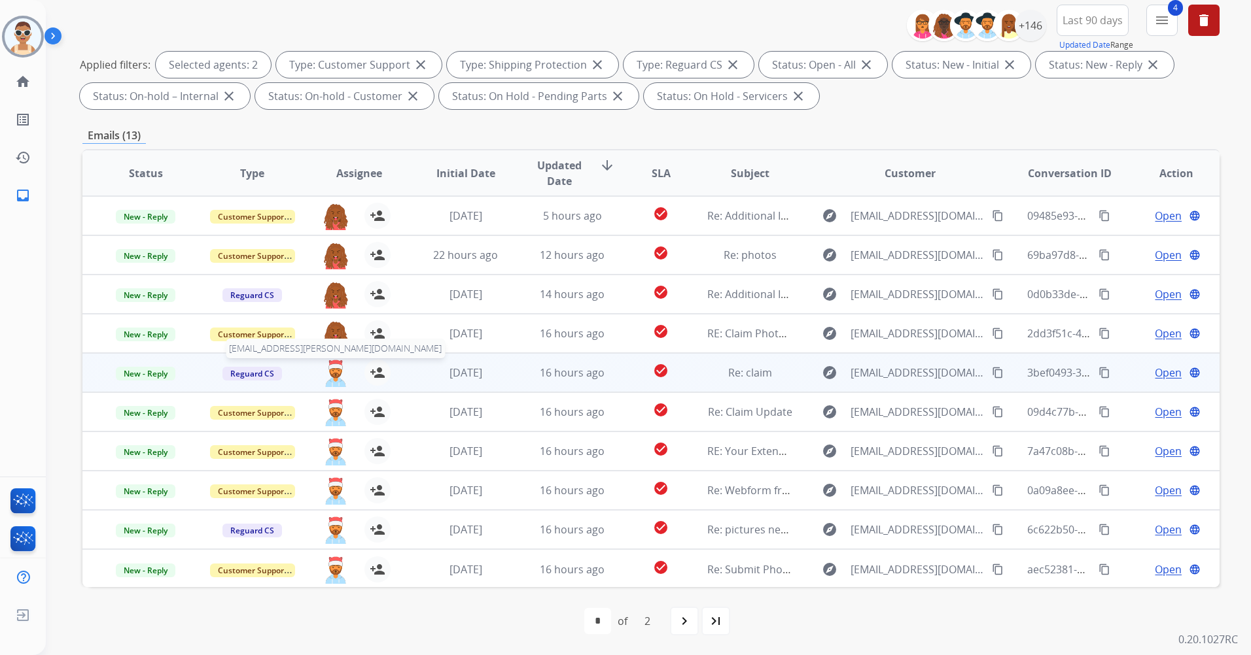
click at [332, 367] on img at bounding box center [335, 373] width 26 height 27
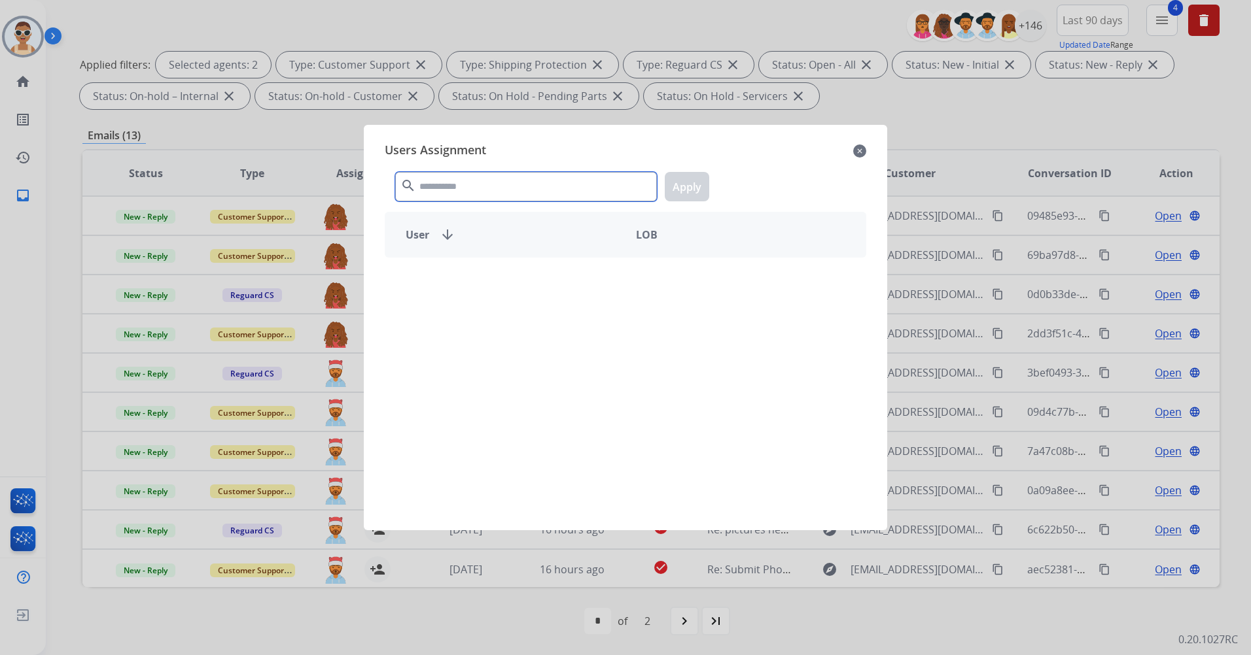
click at [442, 188] on input "text" at bounding box center [526, 186] width 262 height 29
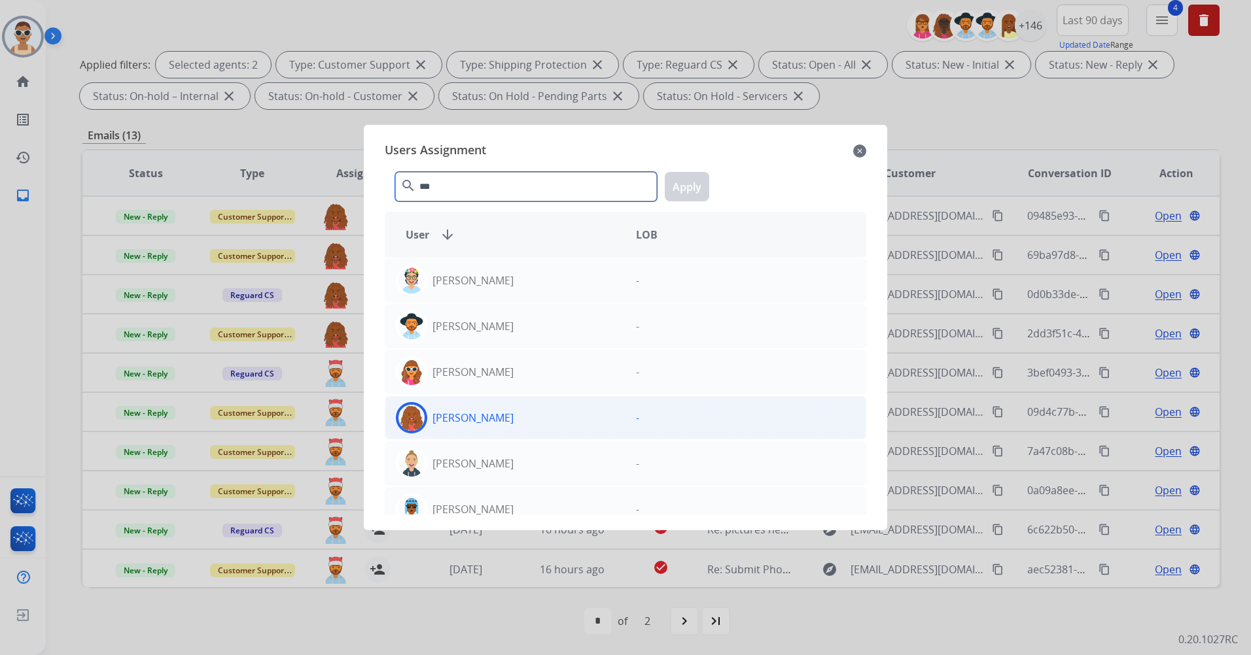
type input "***"
click at [504, 407] on div "[PERSON_NAME]" at bounding box center [505, 417] width 240 height 31
click at [695, 184] on button "Apply" at bounding box center [687, 186] width 44 height 29
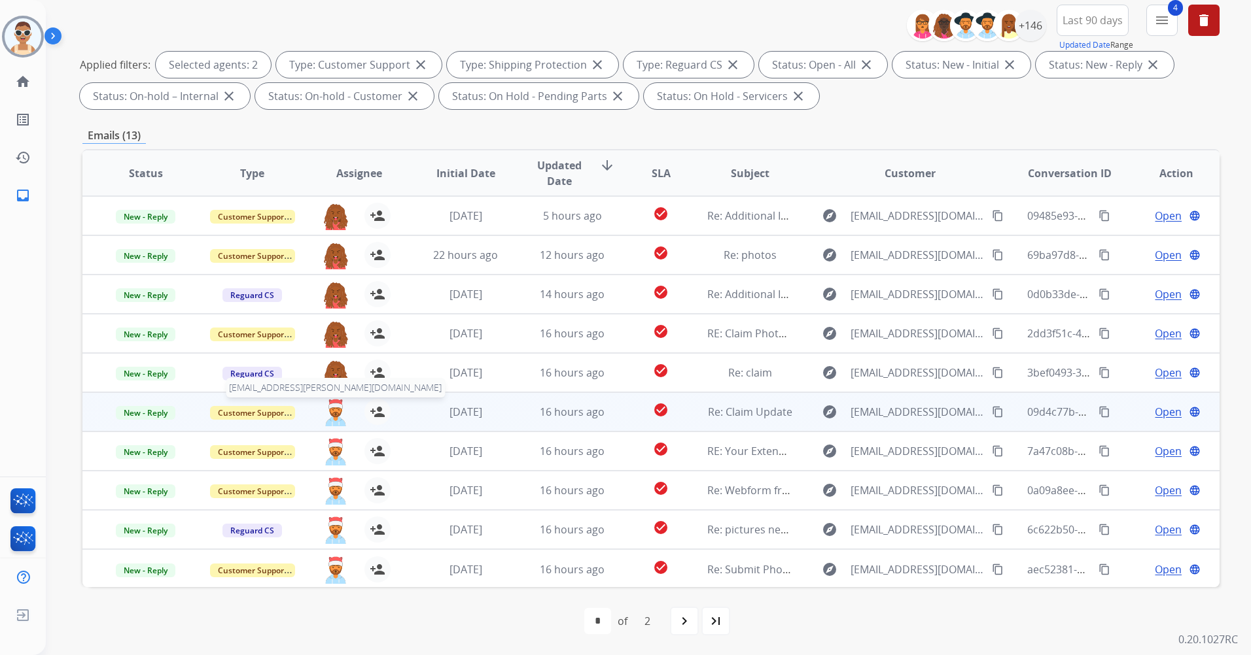
click at [324, 411] on img at bounding box center [335, 412] width 26 height 27
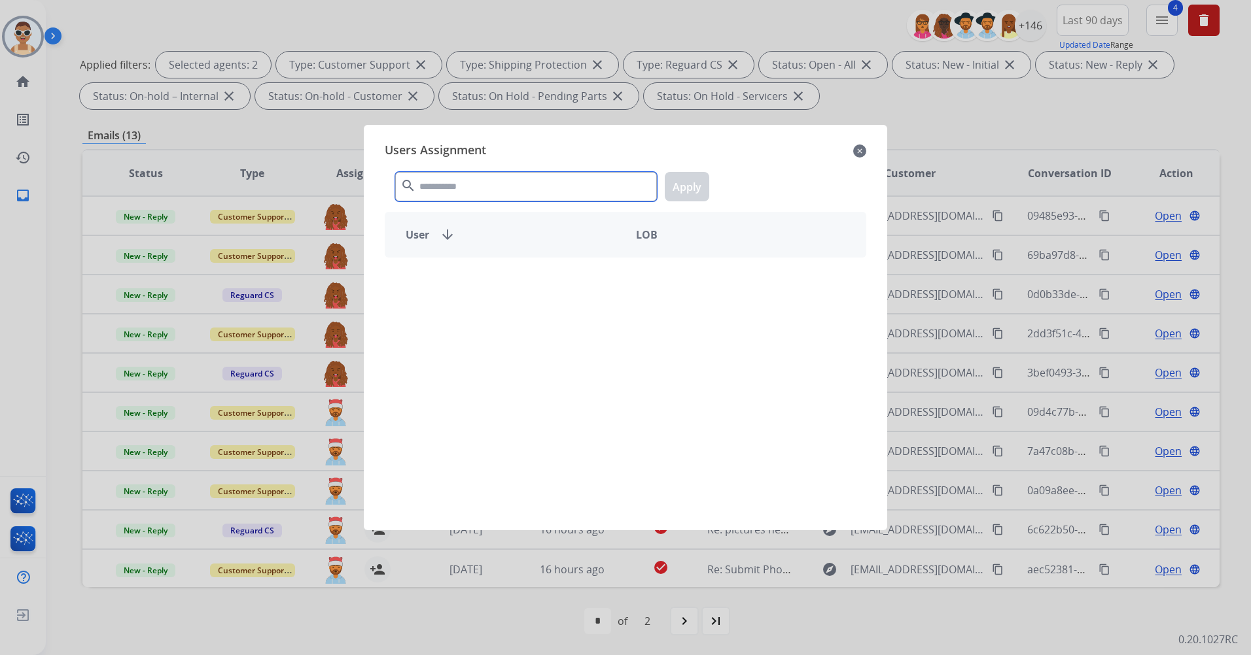
click at [493, 195] on input "text" at bounding box center [526, 186] width 262 height 29
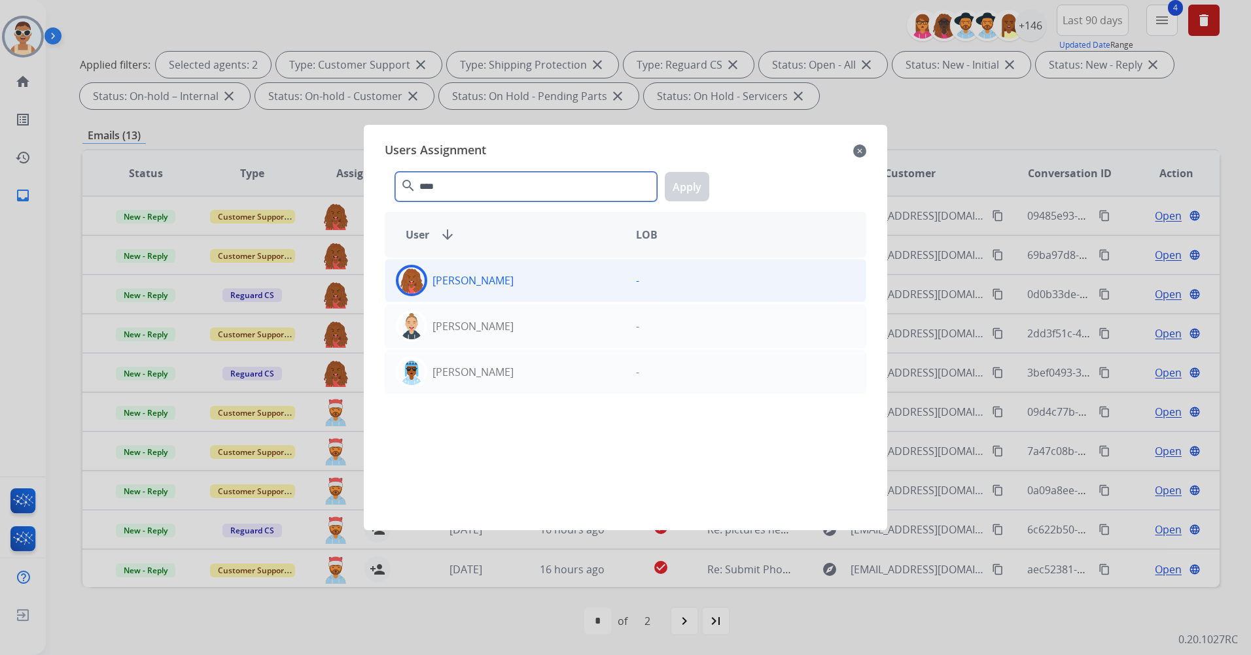
type input "****"
click at [506, 281] on div "[PERSON_NAME]" at bounding box center [505, 280] width 240 height 31
click at [681, 186] on button "Apply" at bounding box center [687, 186] width 44 height 29
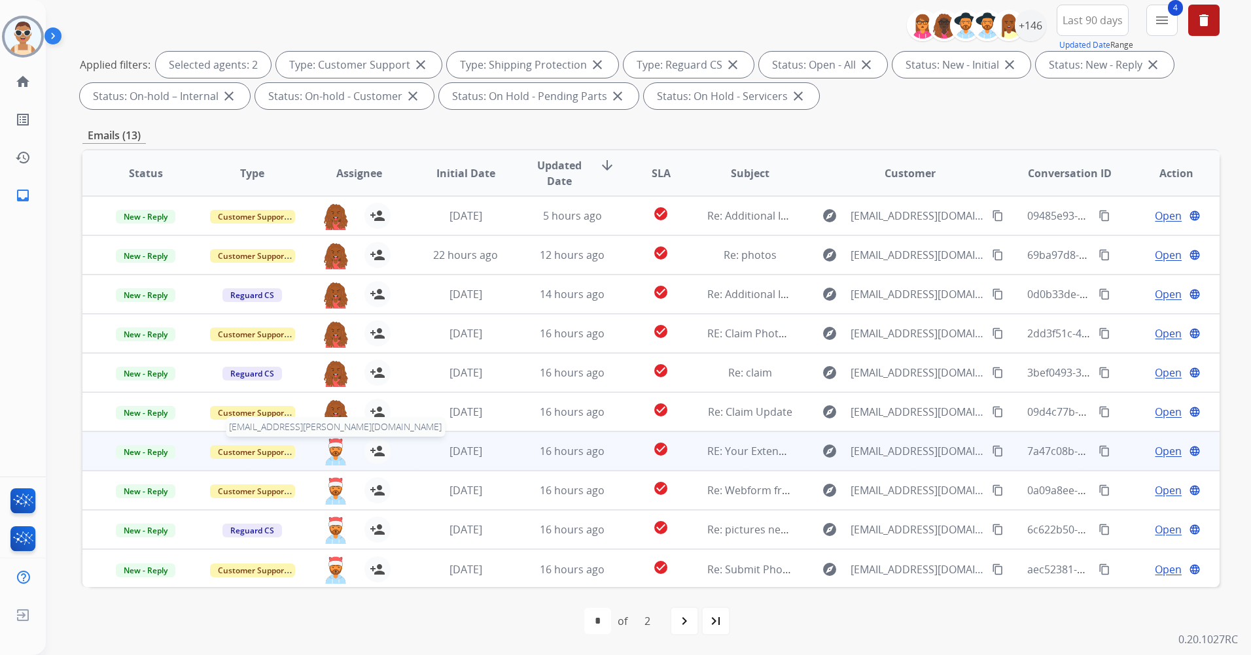
click at [335, 443] on img at bounding box center [335, 451] width 26 height 27
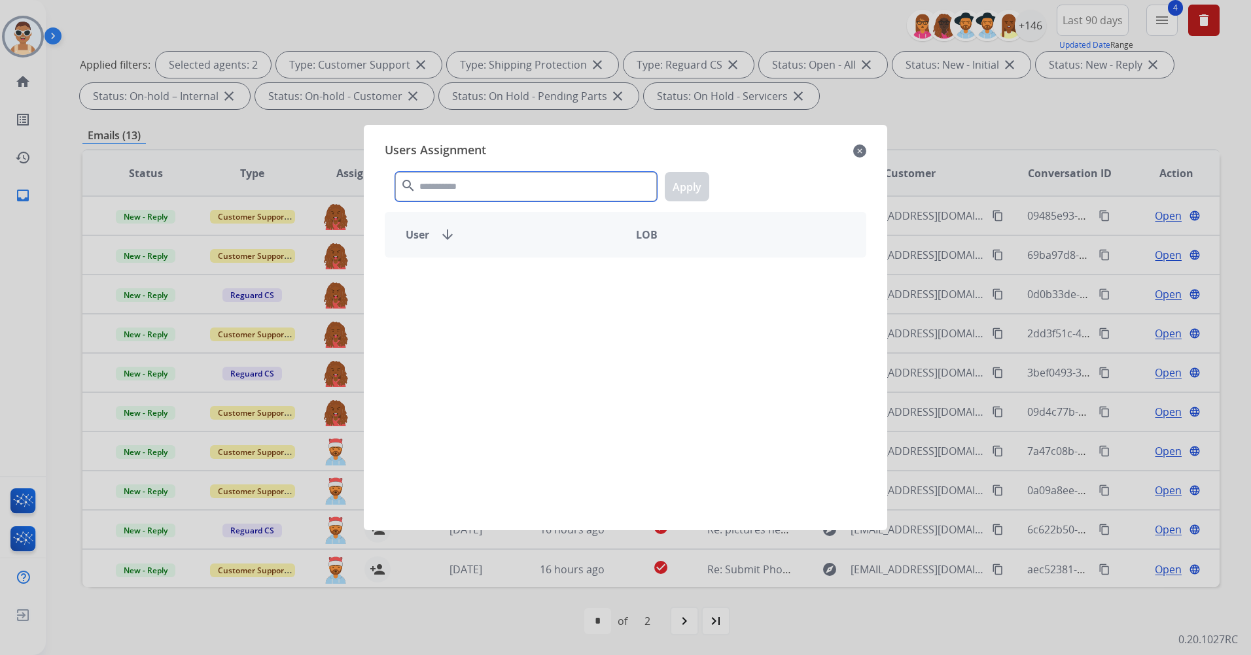
click at [501, 181] on input "text" at bounding box center [526, 186] width 262 height 29
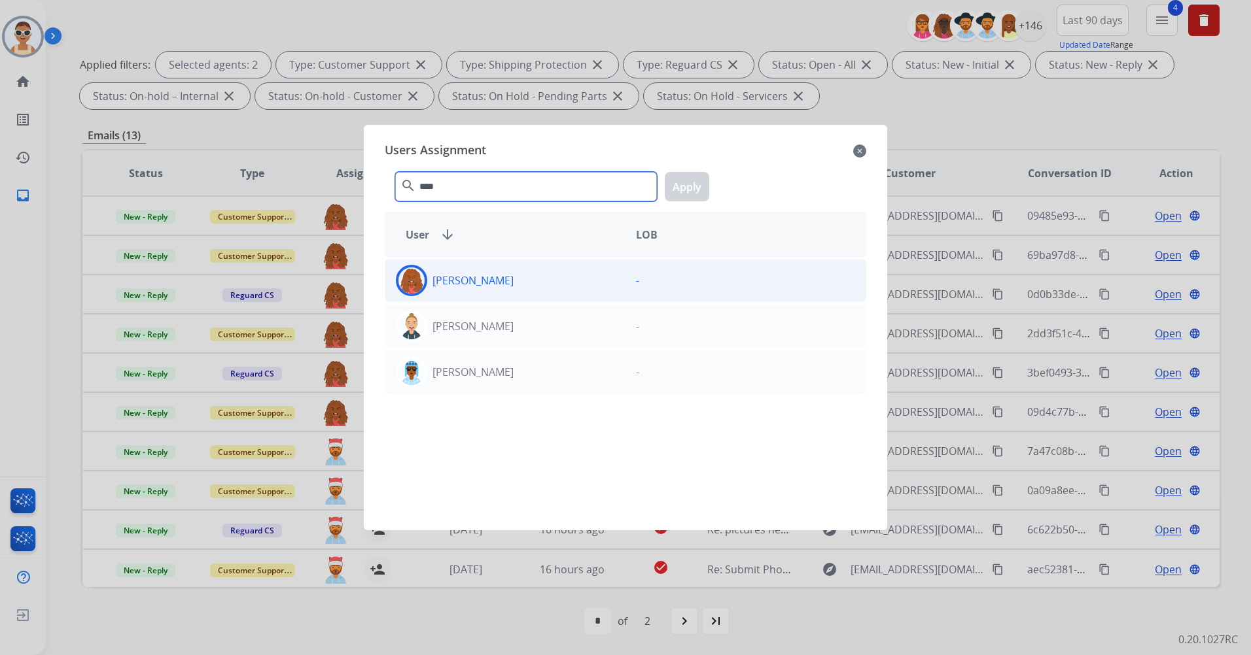
type input "****"
drag, startPoint x: 503, startPoint y: 278, endPoint x: 508, endPoint y: 268, distance: 11.1
click at [504, 278] on div "[PERSON_NAME]" at bounding box center [505, 280] width 240 height 31
click at [689, 184] on button "Apply" at bounding box center [687, 186] width 44 height 29
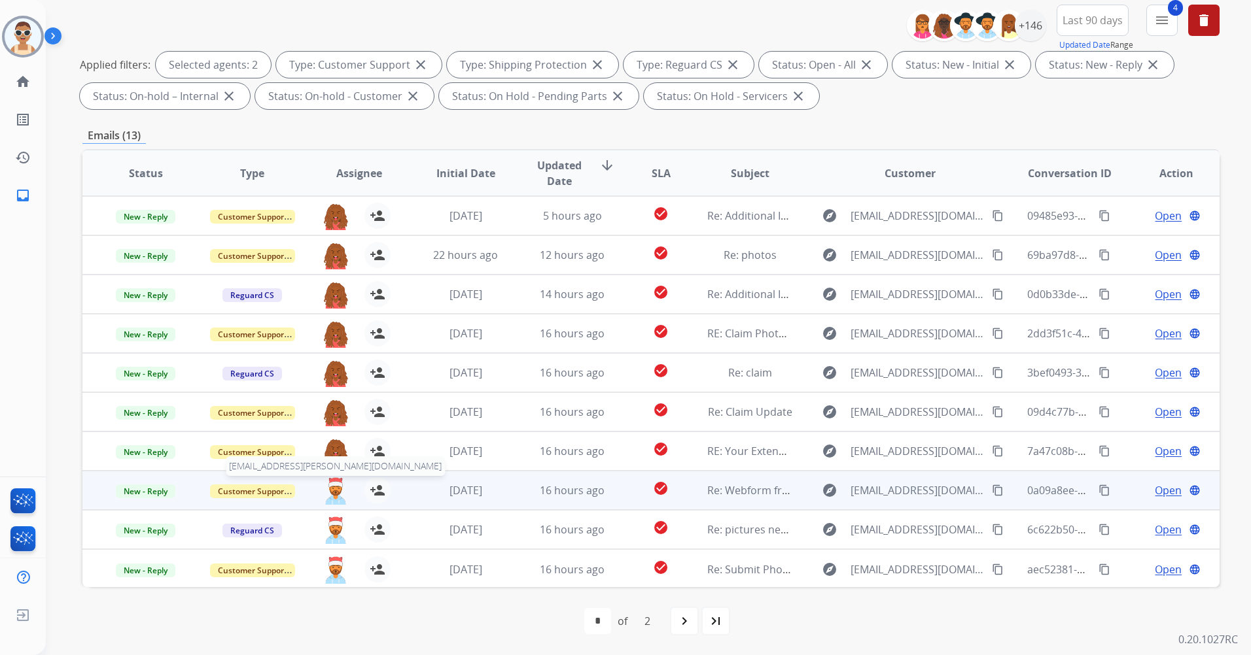
click at [336, 489] on img at bounding box center [335, 490] width 26 height 27
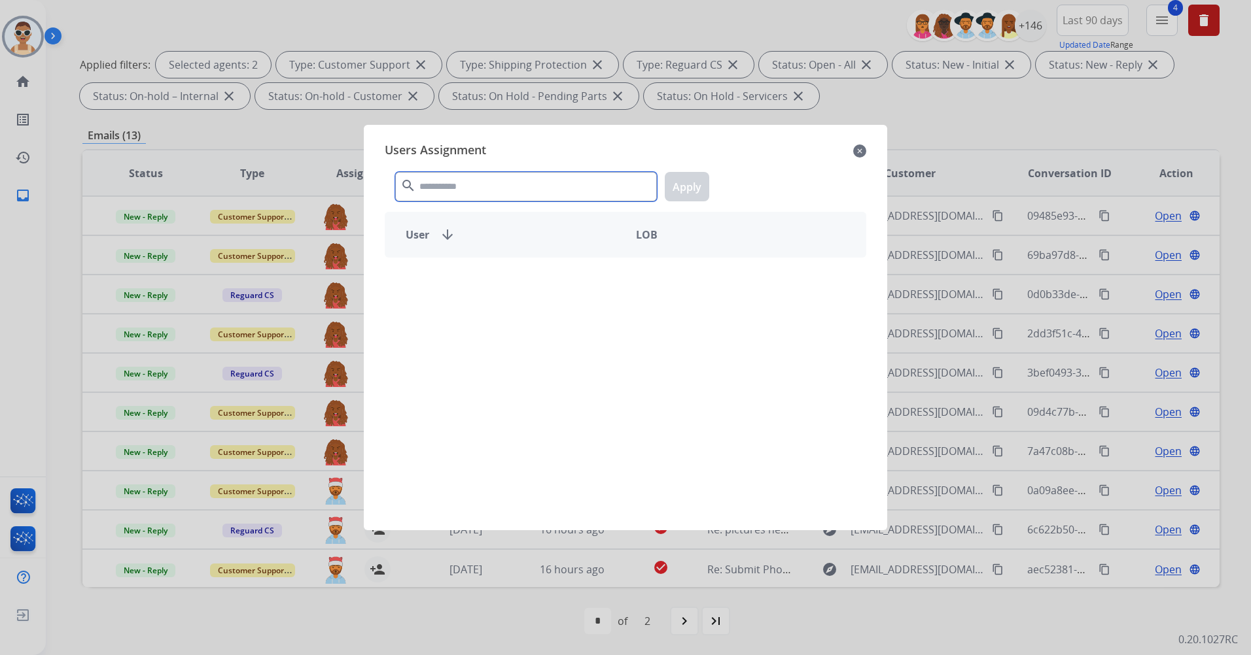
click at [511, 188] on input "text" at bounding box center [526, 186] width 262 height 29
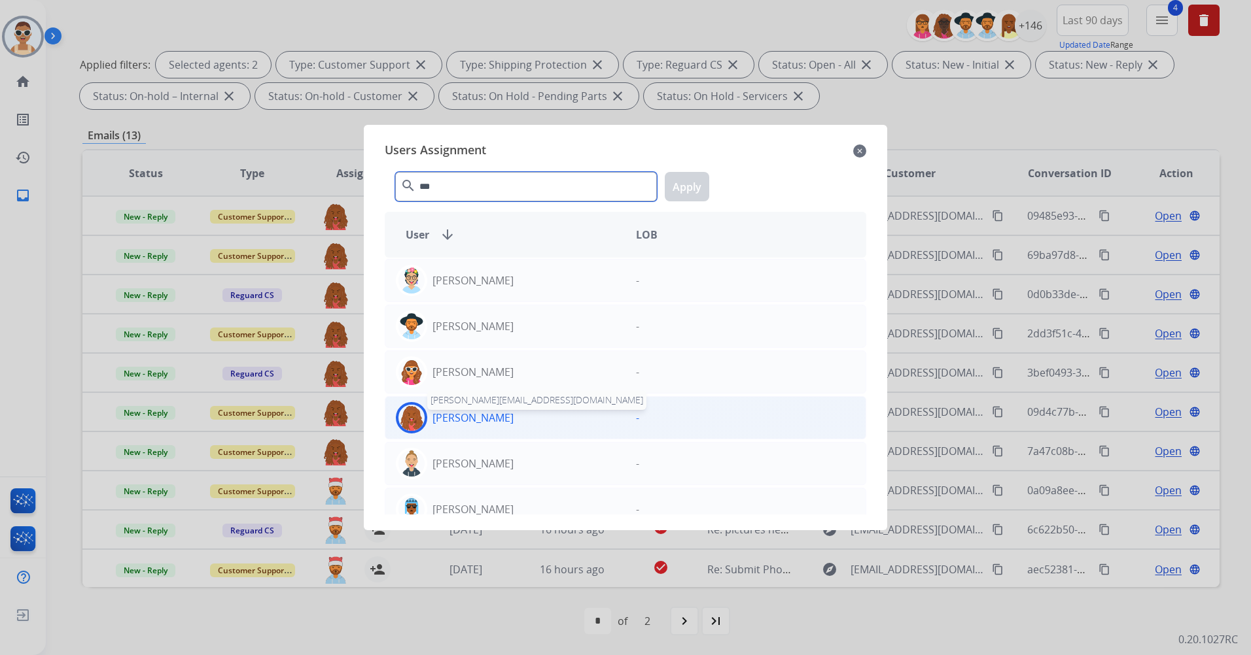
type input "***"
click at [485, 411] on p "[PERSON_NAME]" at bounding box center [472, 418] width 81 height 16
click at [687, 185] on button "Apply" at bounding box center [687, 186] width 44 height 29
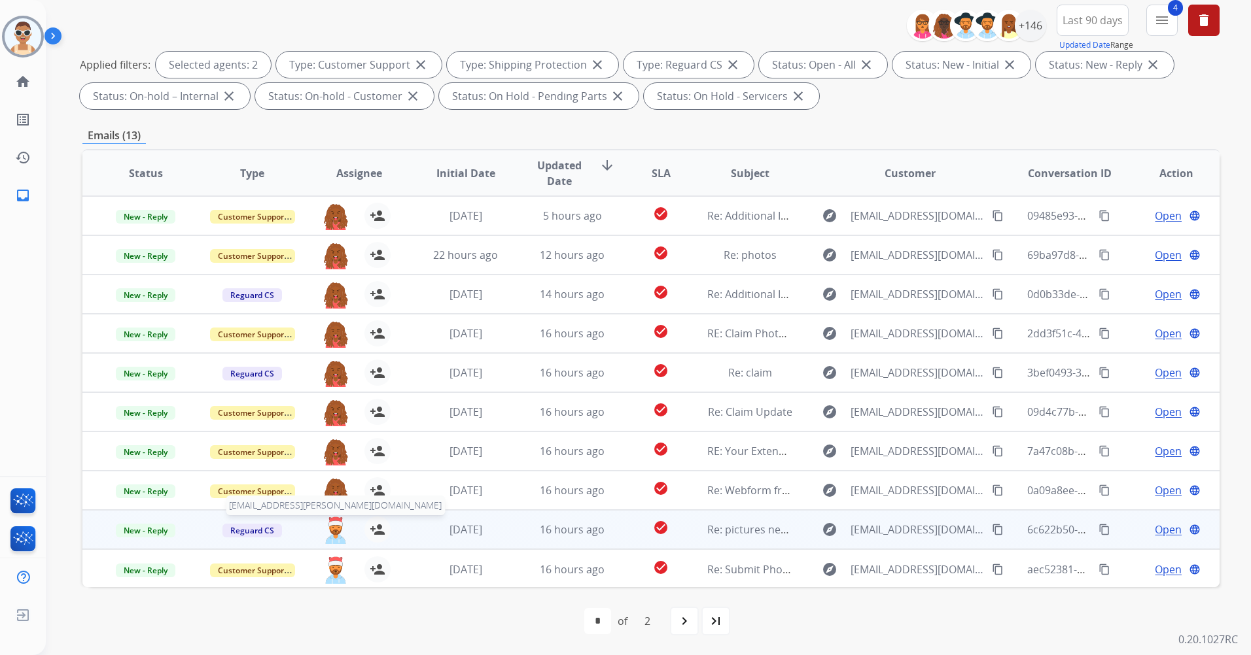
click at [330, 527] on img at bounding box center [335, 530] width 26 height 27
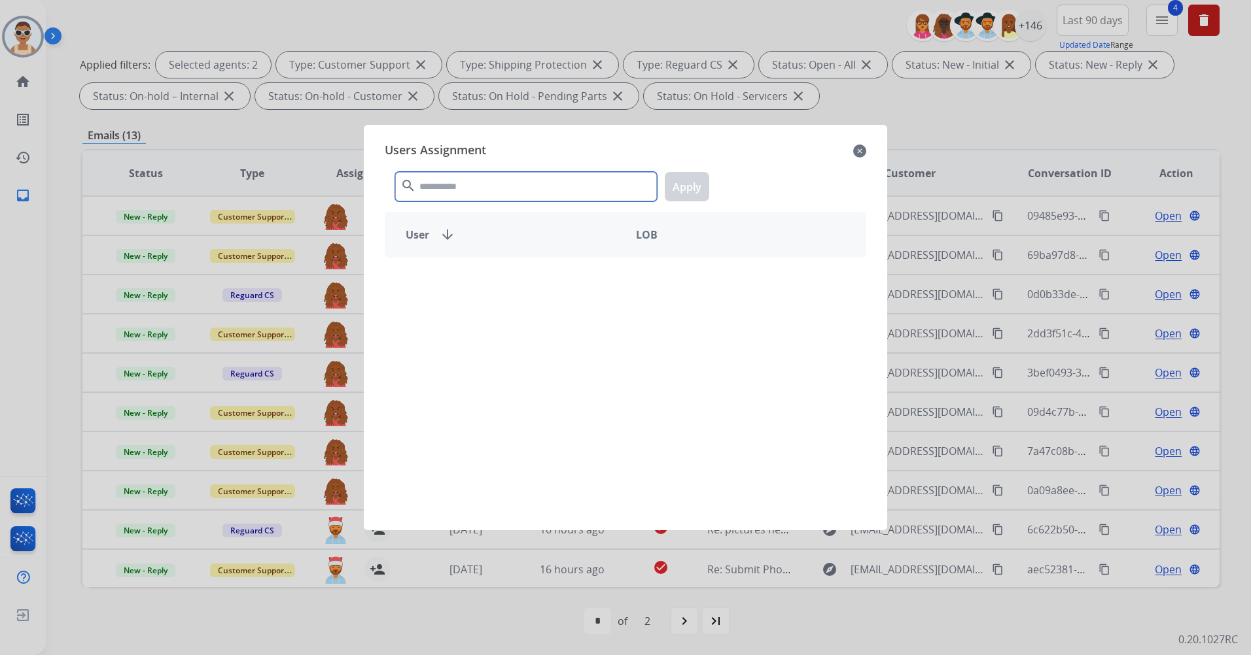
click at [477, 181] on input "text" at bounding box center [526, 186] width 262 height 29
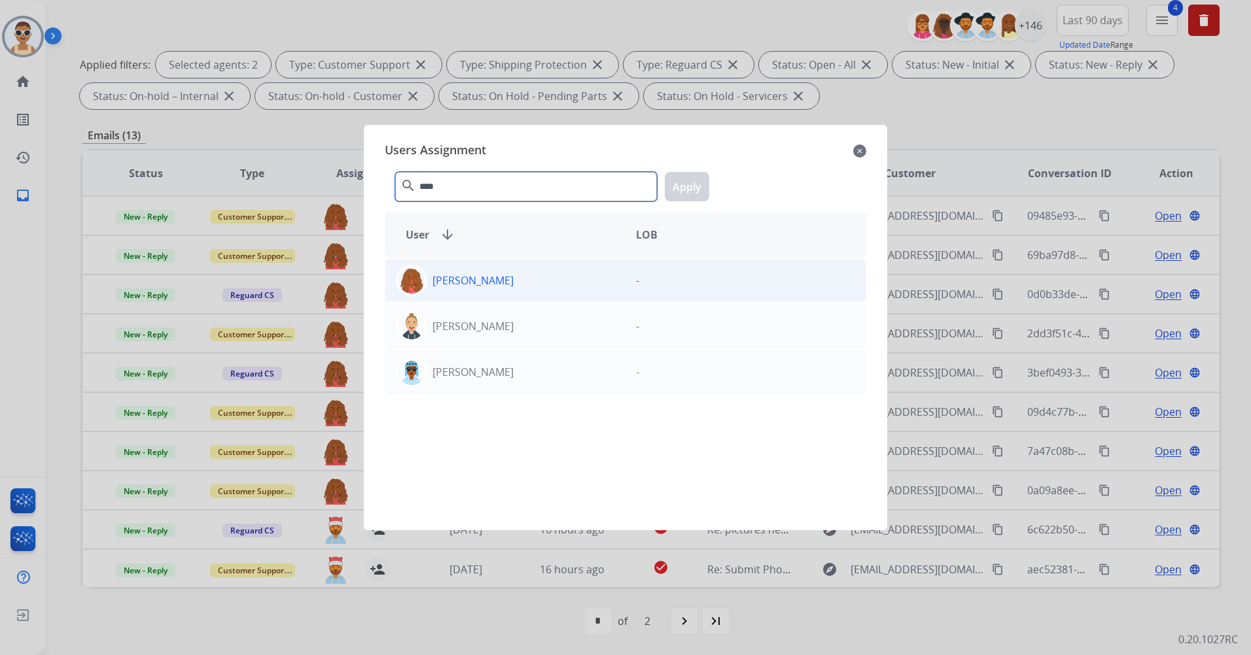
type input "****"
click at [506, 265] on div "[PERSON_NAME]" at bounding box center [505, 280] width 240 height 31
click at [691, 178] on button "Apply" at bounding box center [687, 186] width 44 height 29
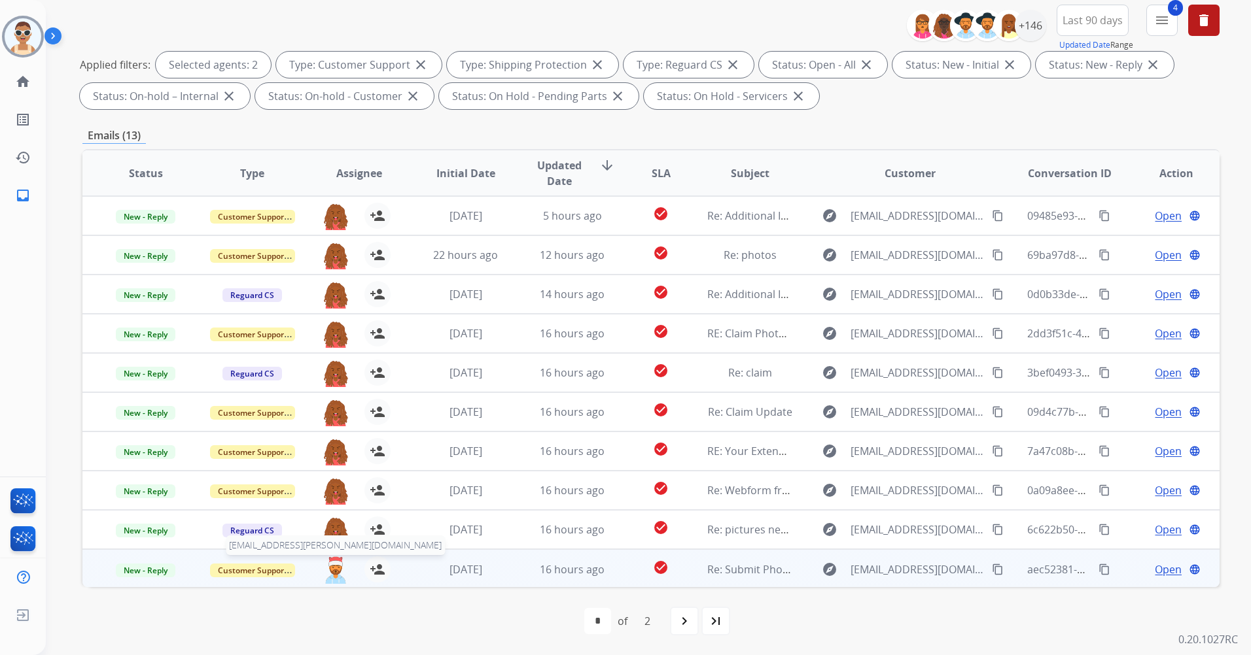
click at [332, 564] on img at bounding box center [335, 570] width 26 height 27
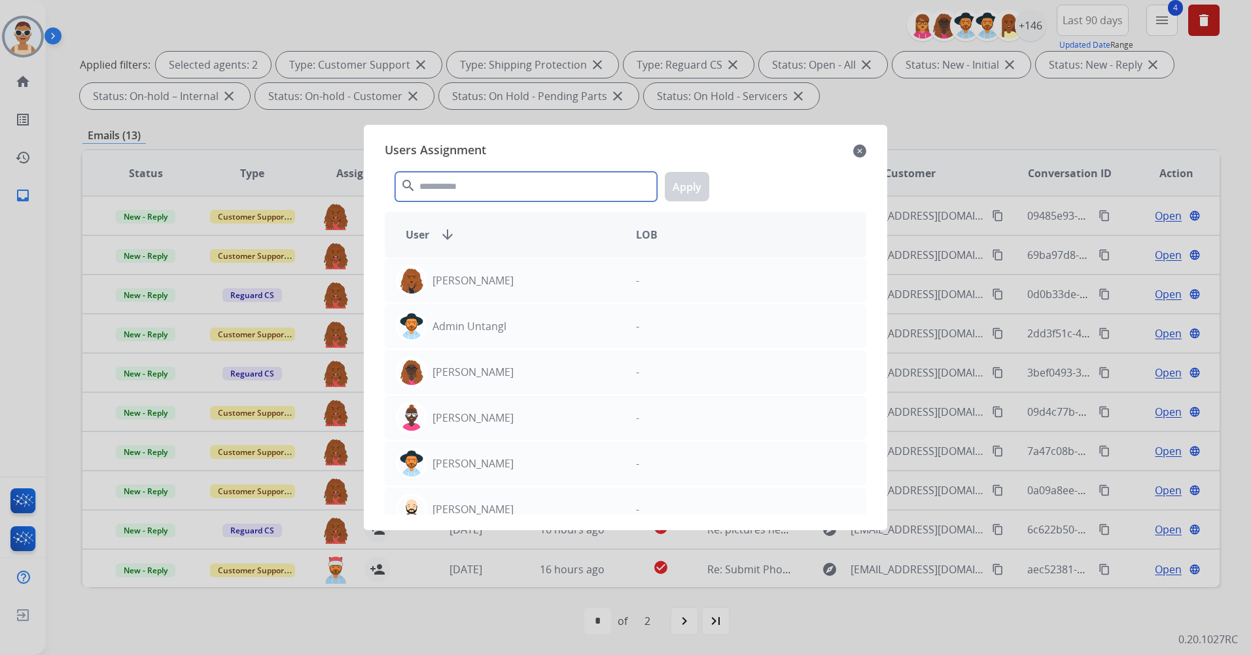
click at [451, 186] on input "text" at bounding box center [526, 186] width 262 height 29
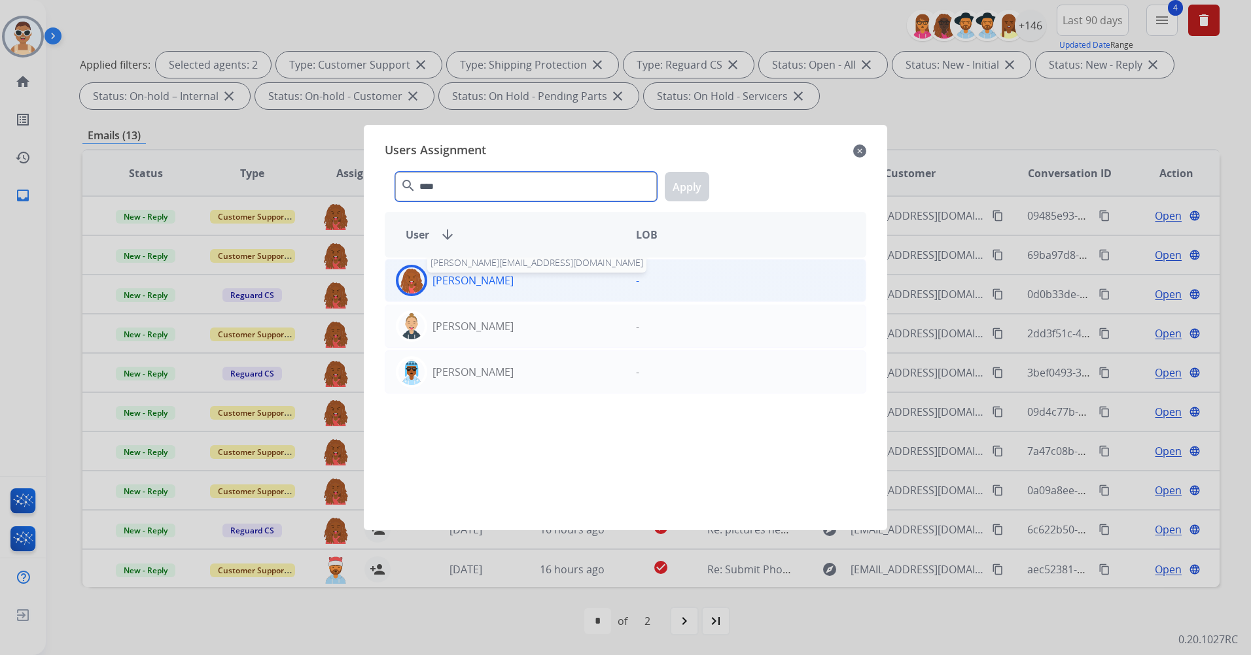
type input "****"
click at [484, 282] on p "[PERSON_NAME]" at bounding box center [472, 281] width 81 height 16
click at [693, 188] on button "Apply" at bounding box center [687, 186] width 44 height 29
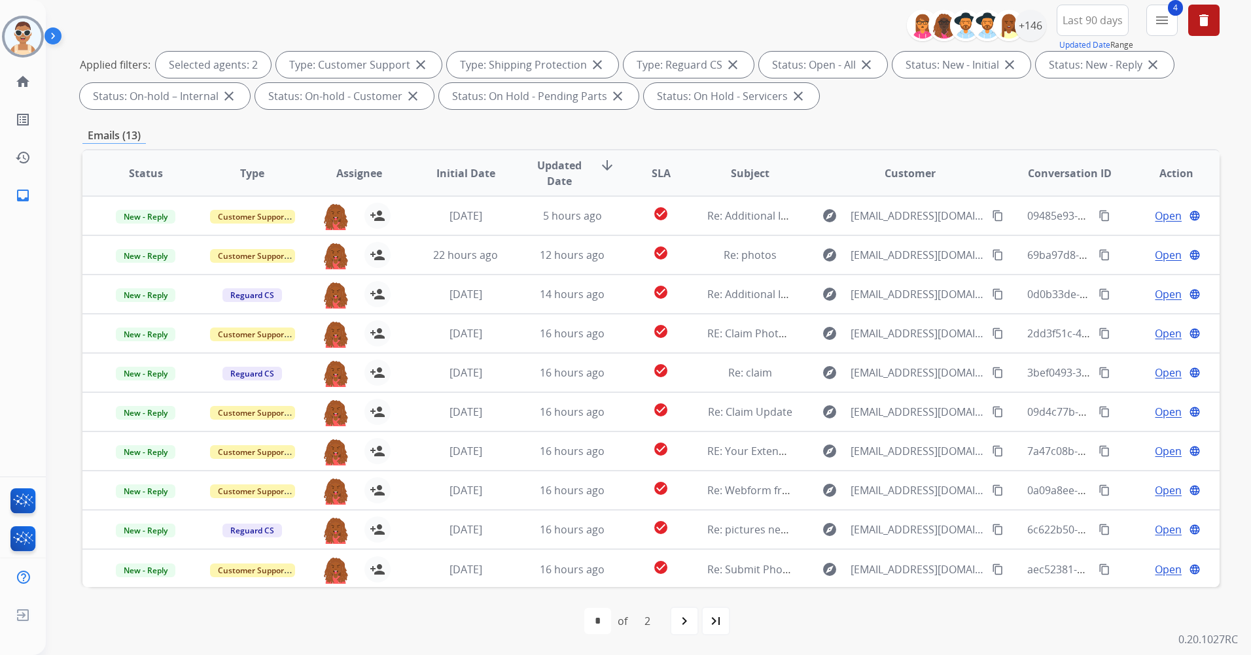
click at [683, 621] on mat-icon "navigate_next" at bounding box center [684, 622] width 16 height 16
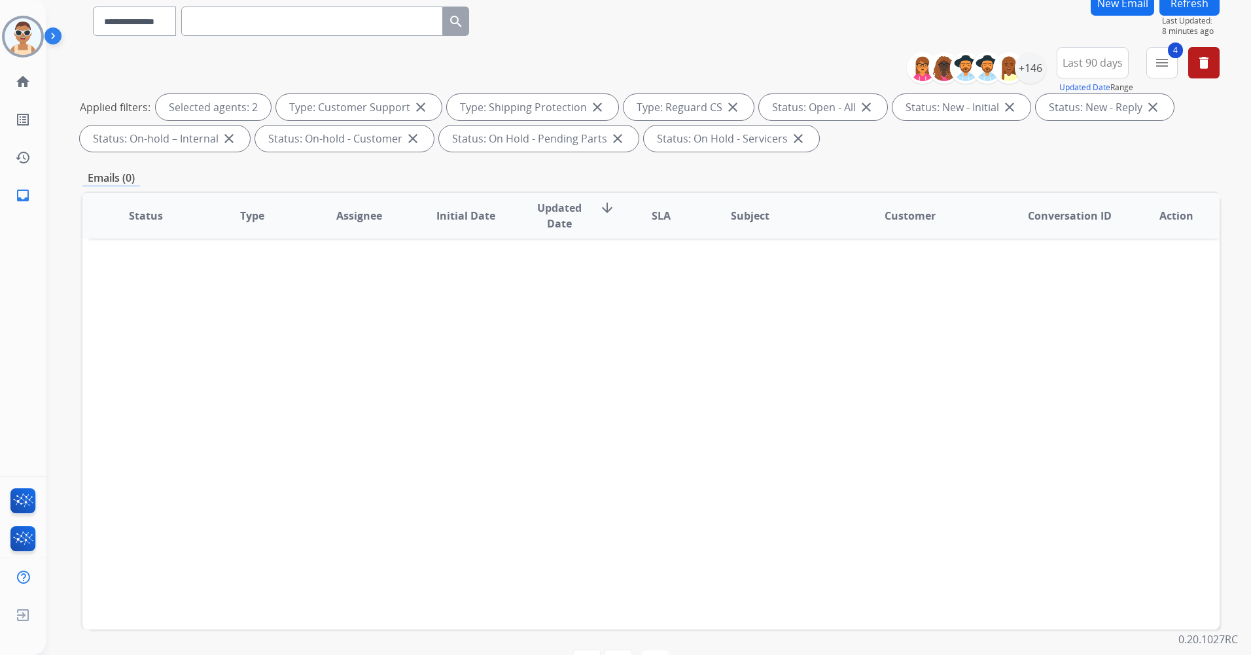
scroll to position [0, 0]
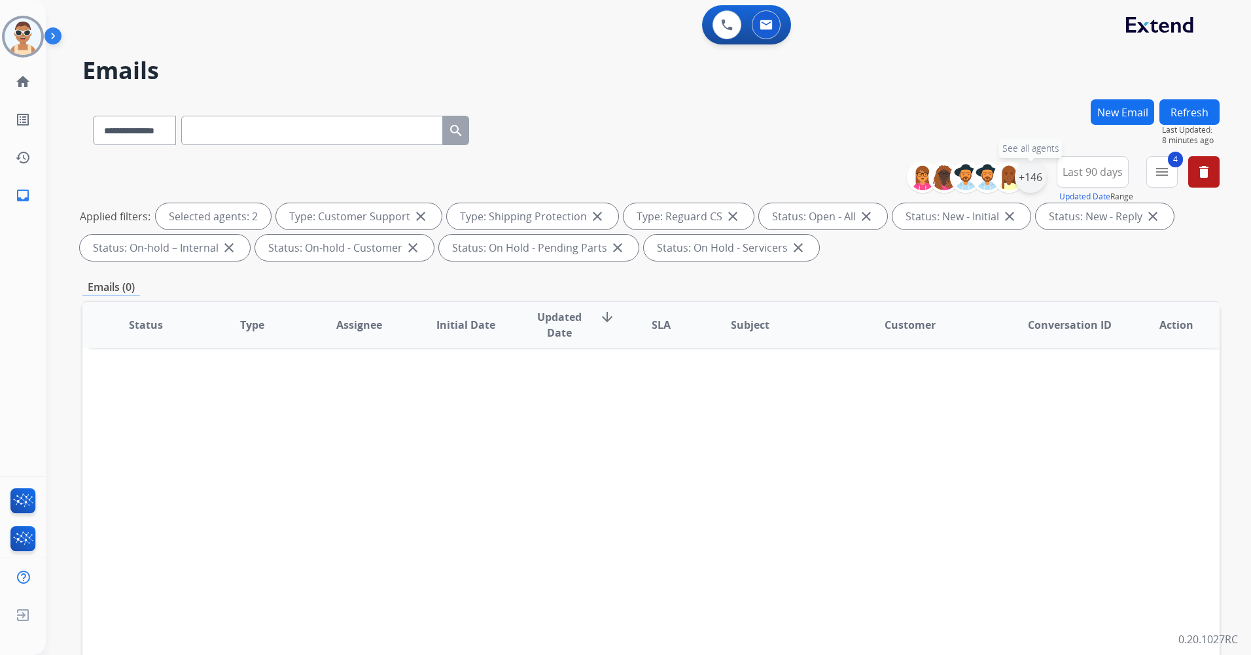
click at [1025, 173] on div "+146" at bounding box center [1030, 177] width 31 height 31
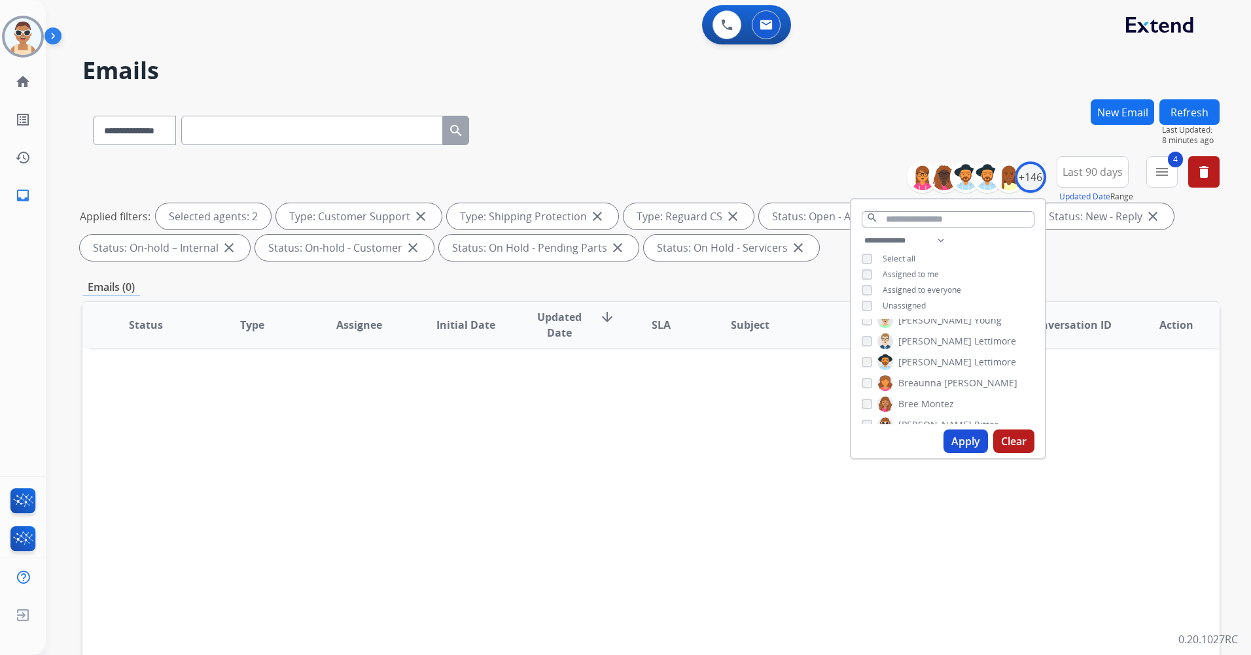
scroll to position [327, 0]
click at [1079, 254] on div "Applied filters: Selected agents: 2 Type: Customer Support close Type: Shipping…" at bounding box center [648, 232] width 1137 height 58
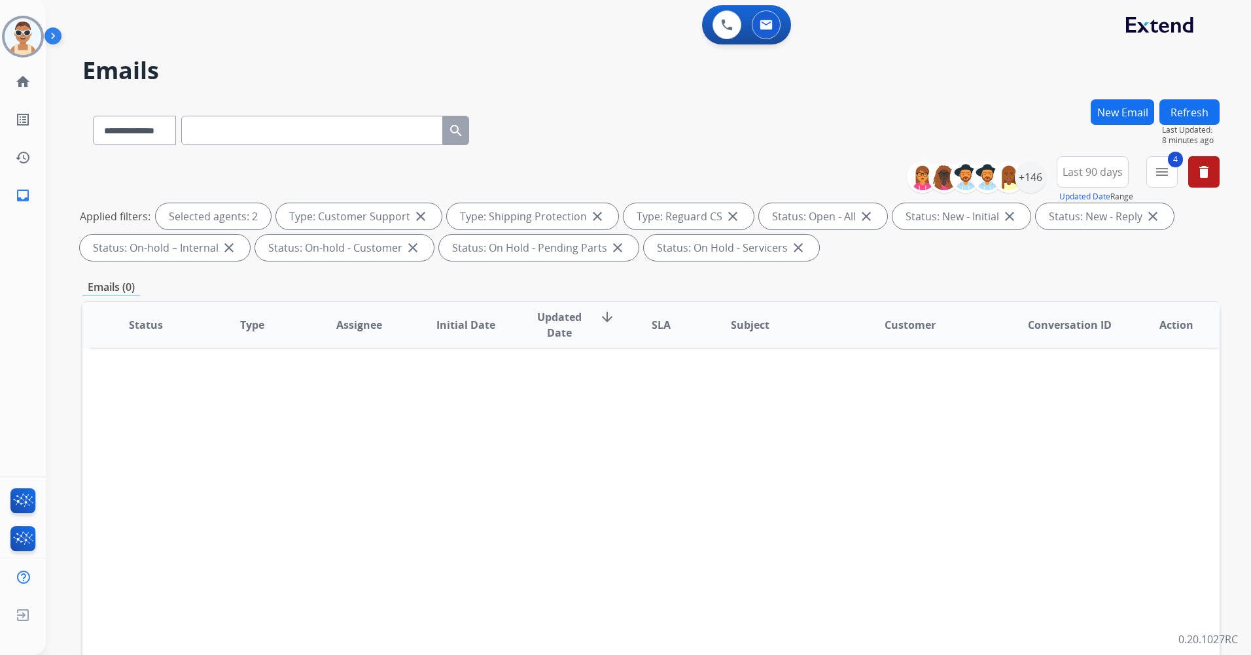
click at [1190, 107] on button "Refresh" at bounding box center [1189, 112] width 60 height 26
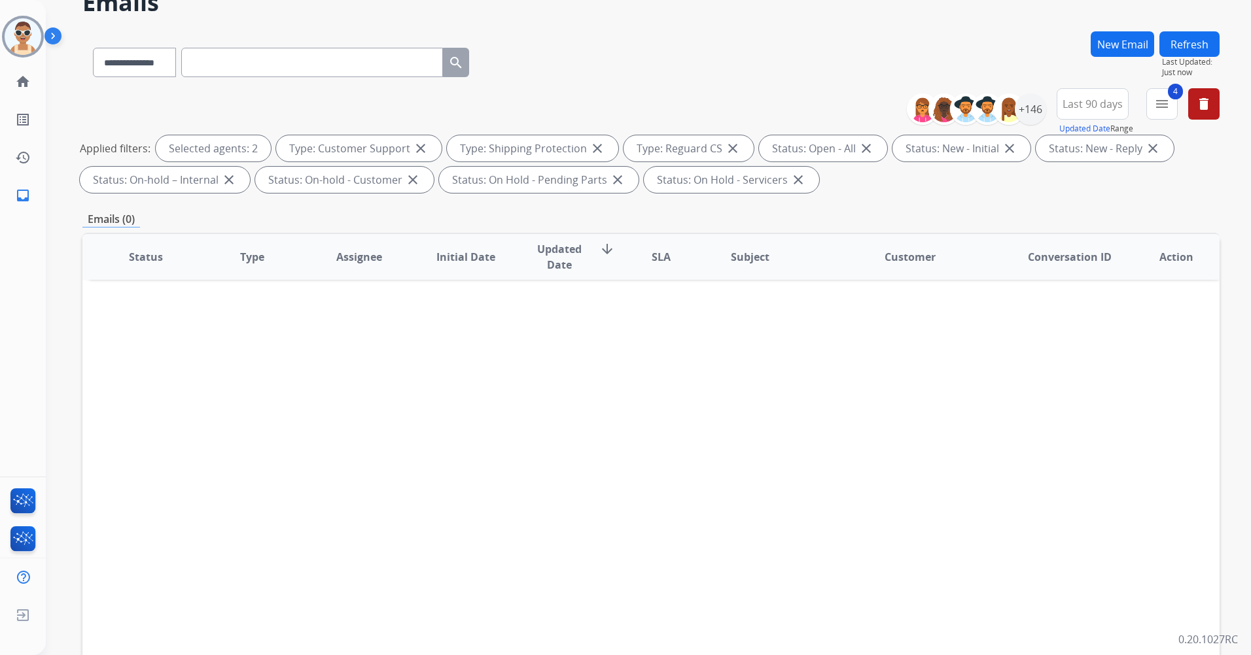
scroll to position [152, 0]
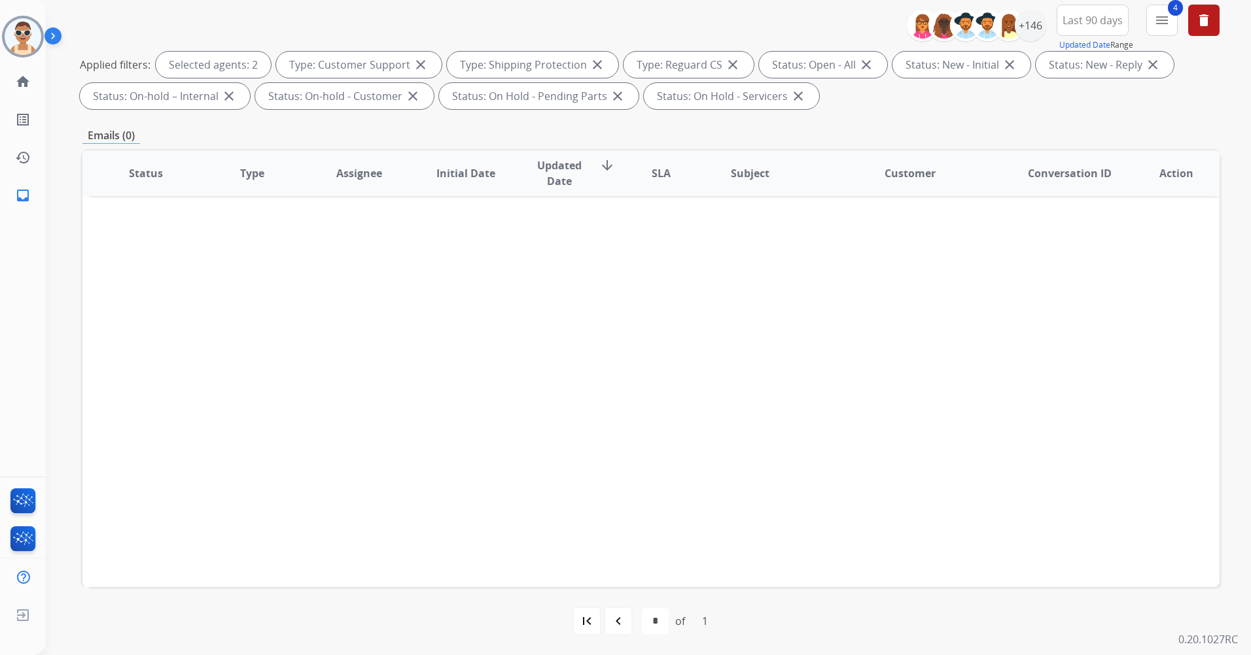
click at [591, 616] on mat-icon "first_page" at bounding box center [587, 622] width 16 height 16
select select "*"
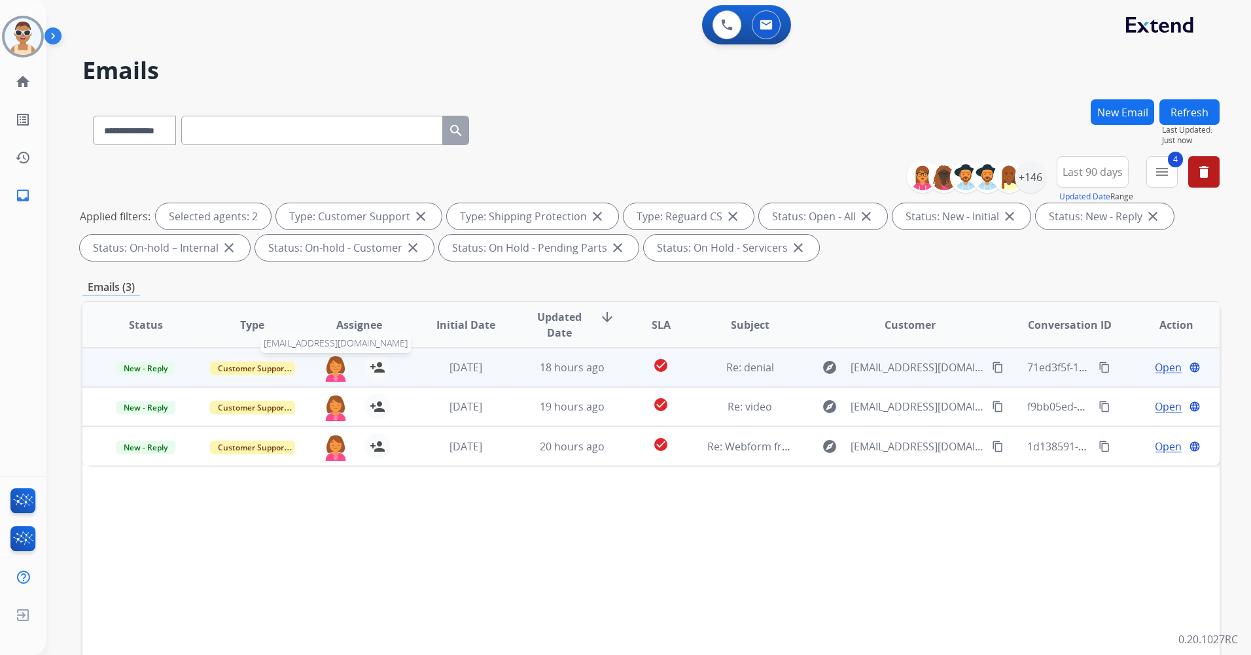
click at [336, 366] on img at bounding box center [335, 368] width 26 height 27
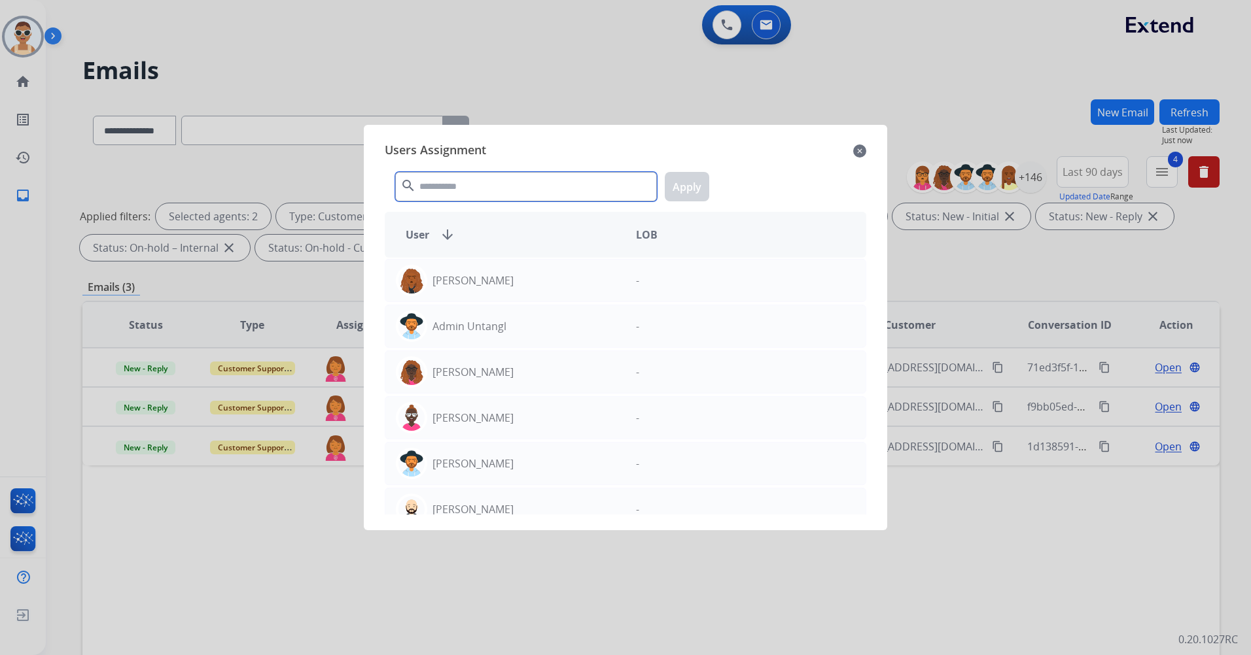
click at [437, 186] on input "text" at bounding box center [526, 186] width 262 height 29
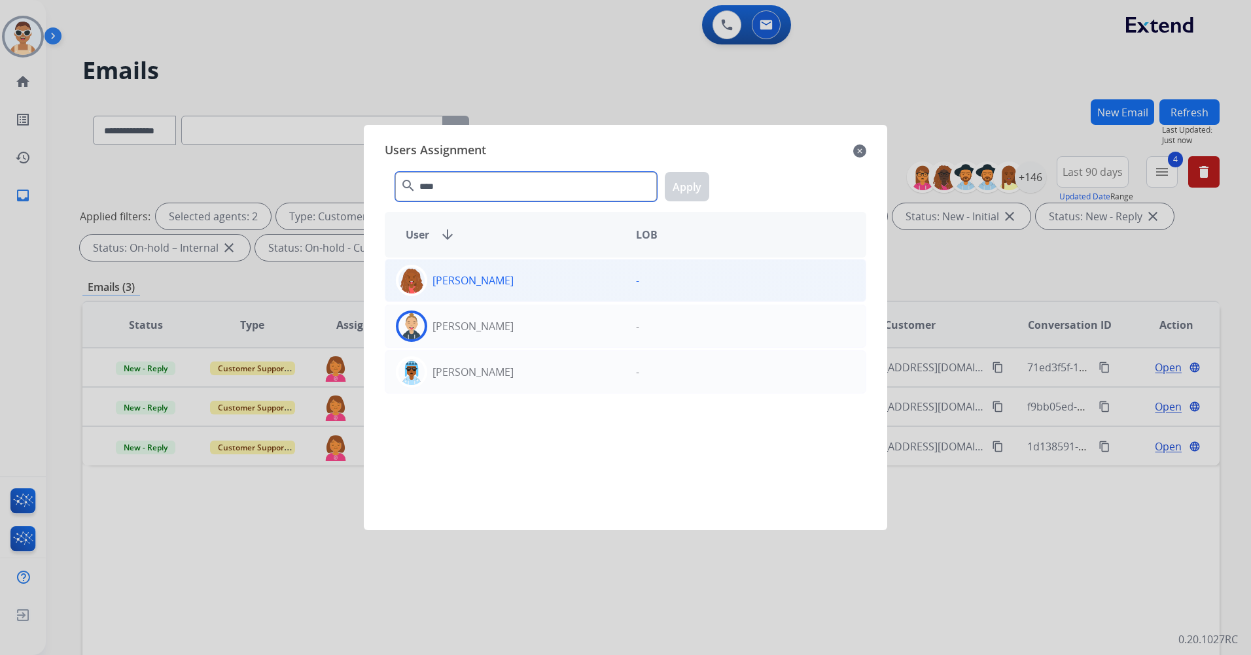
type input "****"
click at [513, 288] on div "[PERSON_NAME]" at bounding box center [505, 280] width 240 height 31
click at [691, 186] on button "Apply" at bounding box center [687, 186] width 44 height 29
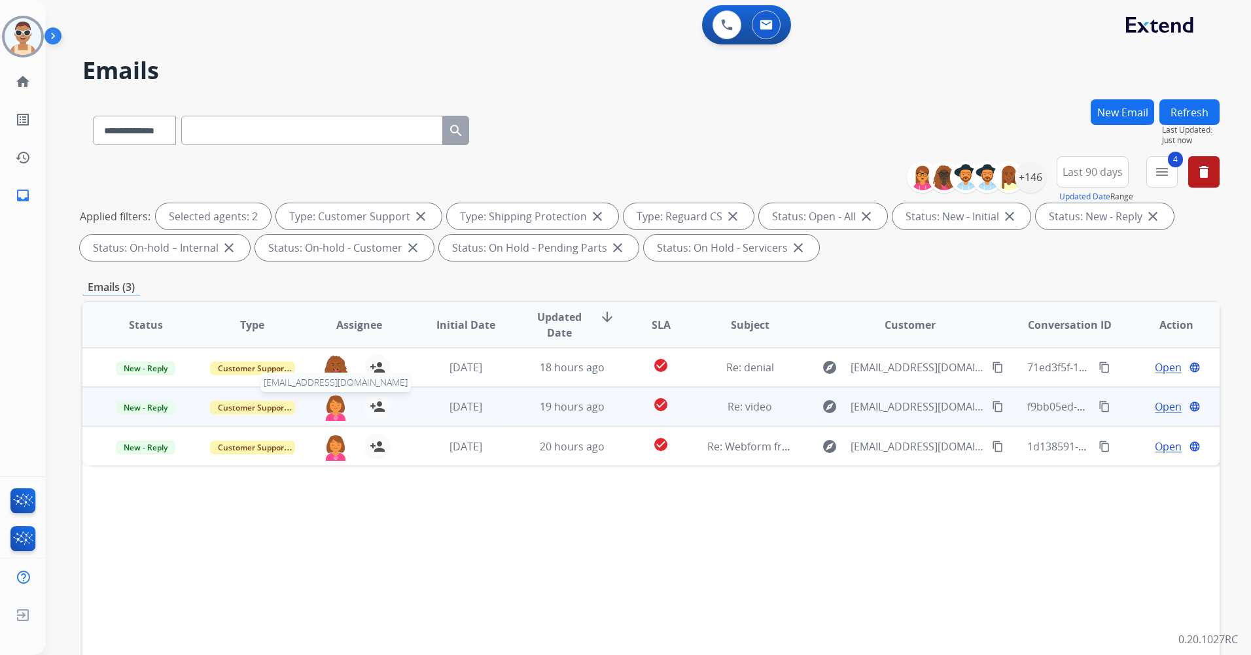
click at [332, 403] on img at bounding box center [335, 407] width 26 height 27
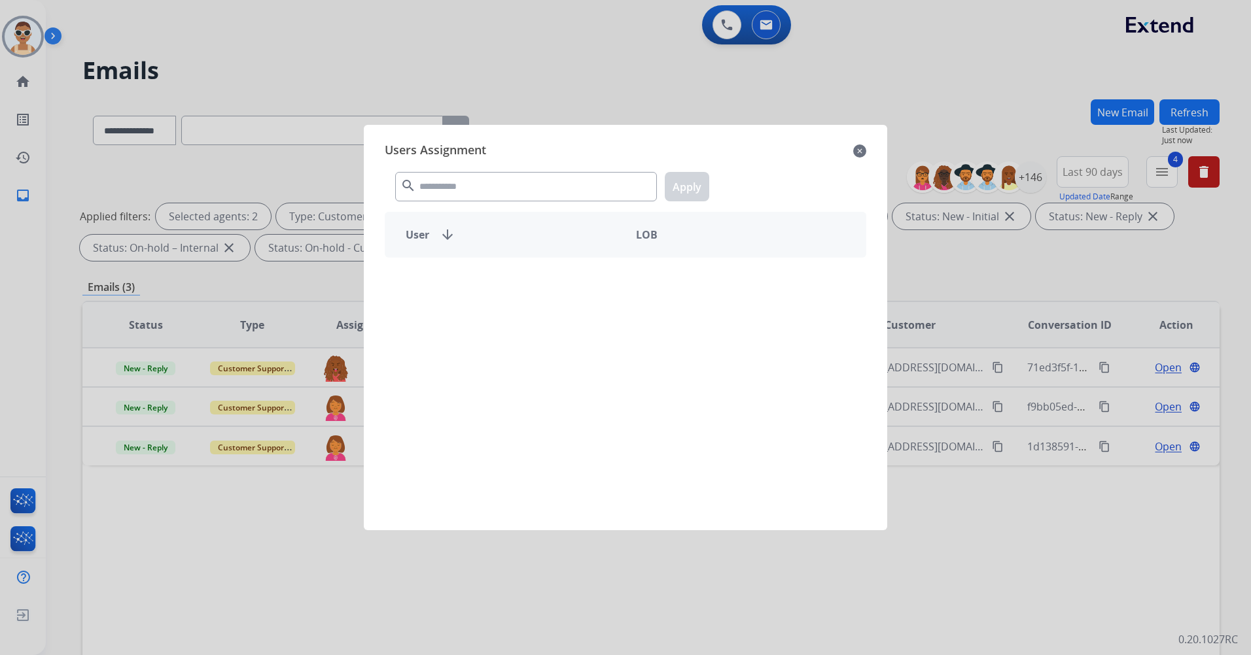
click at [452, 164] on div "search Apply" at bounding box center [625, 184] width 481 height 45
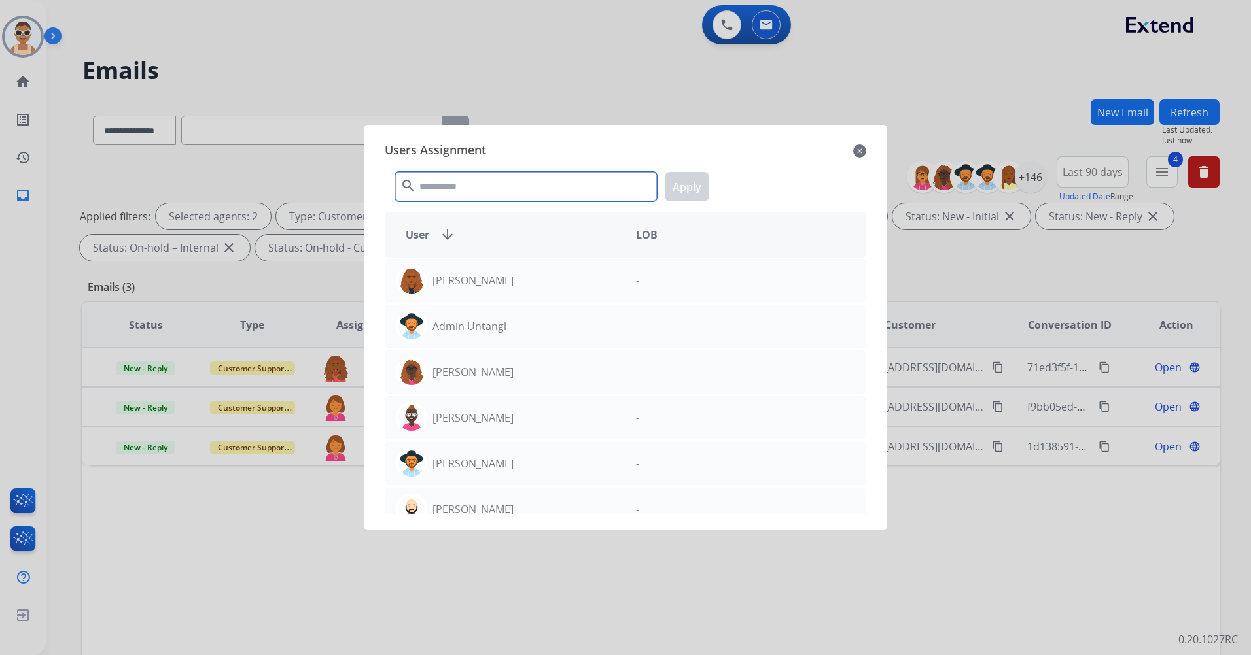
click at [457, 188] on input "text" at bounding box center [526, 186] width 262 height 29
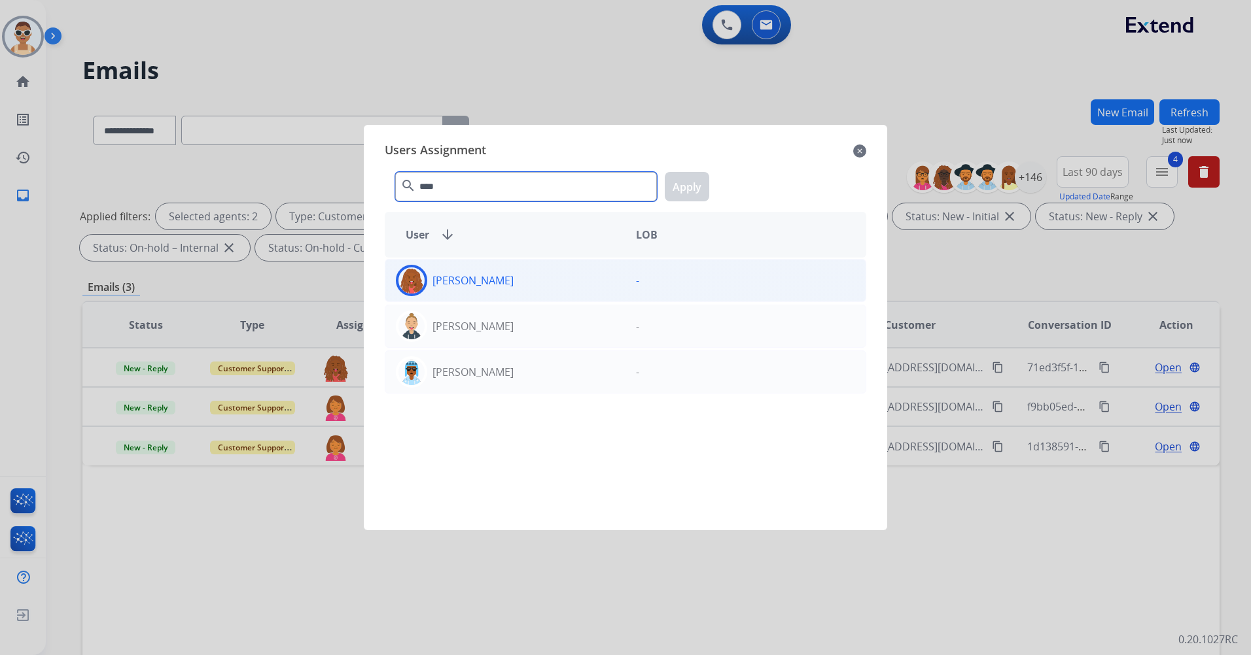
type input "****"
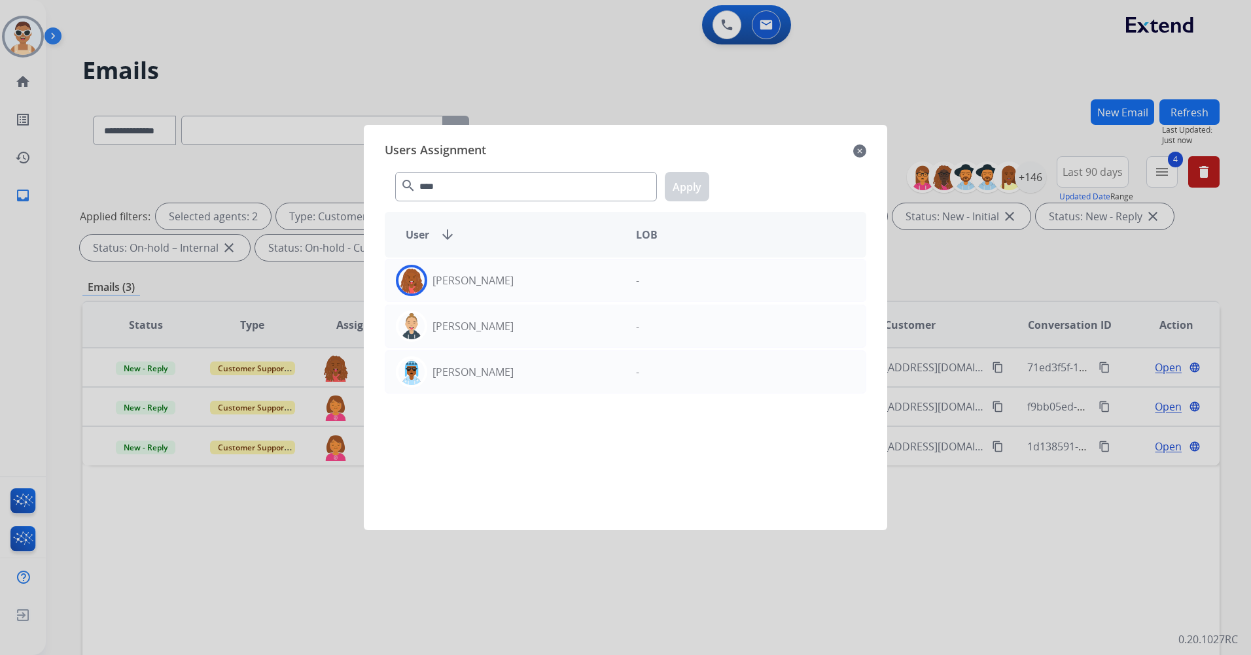
drag, startPoint x: 581, startPoint y: 272, endPoint x: 592, endPoint y: 252, distance: 22.6
click at [580, 269] on div "[PERSON_NAME]" at bounding box center [505, 280] width 240 height 31
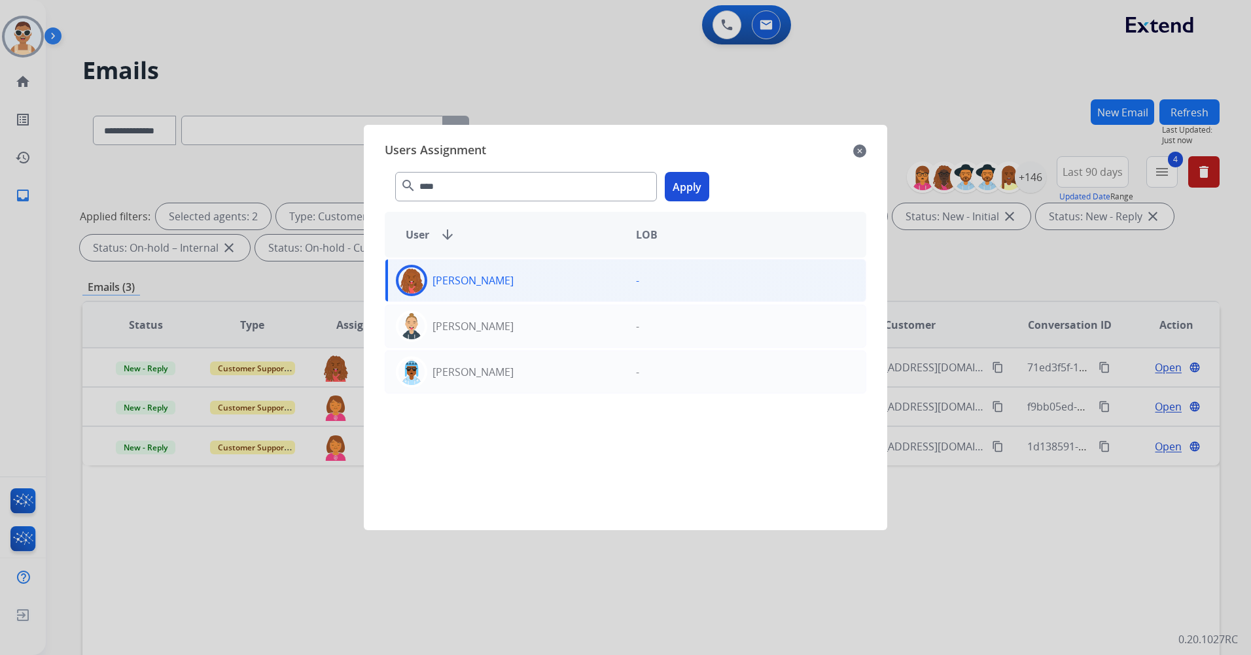
click at [676, 188] on button "Apply" at bounding box center [687, 186] width 44 height 29
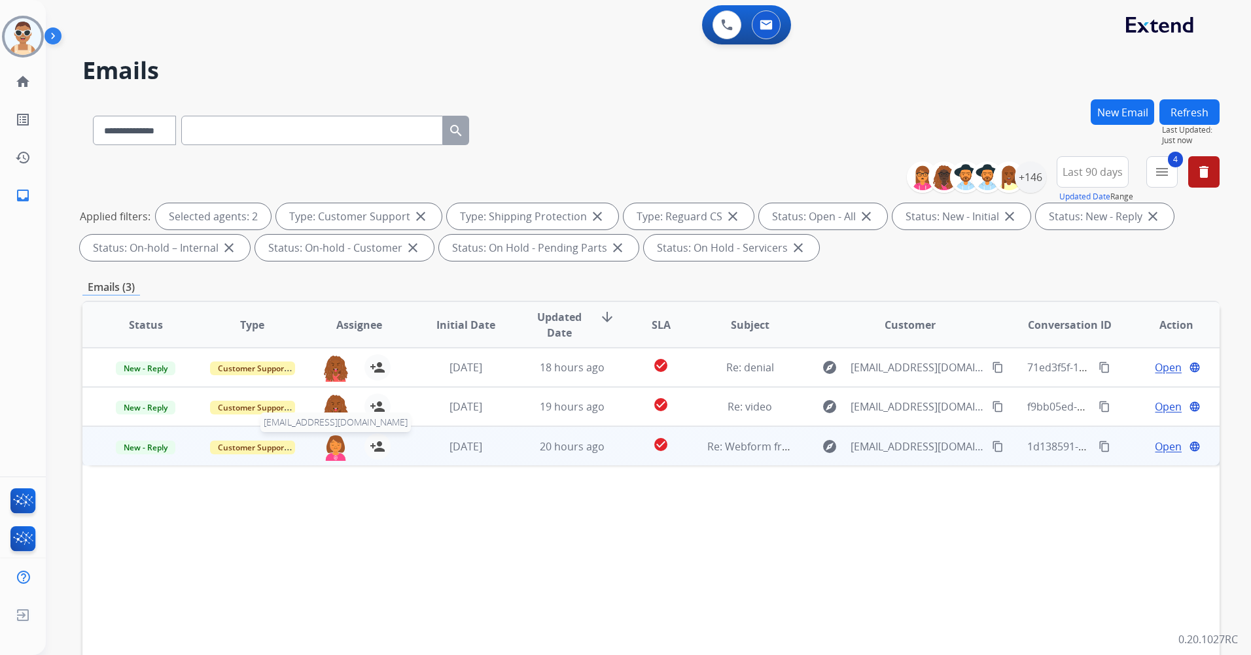
click at [333, 445] on img at bounding box center [335, 447] width 26 height 27
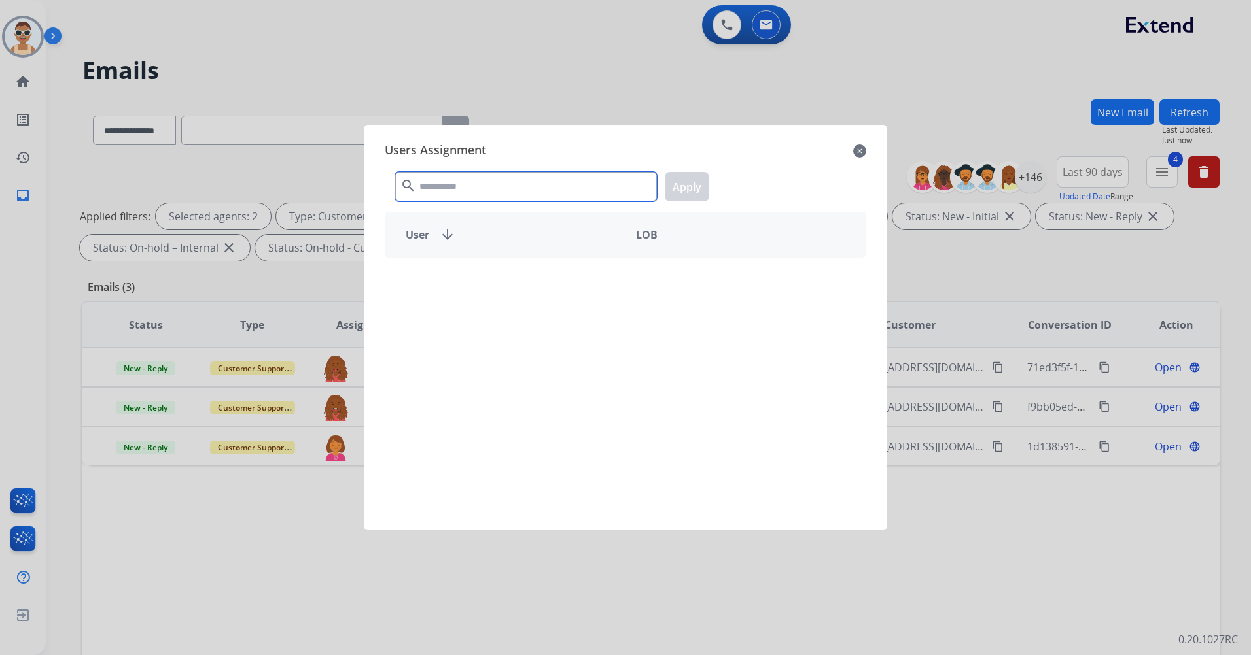
click at [450, 195] on input "text" at bounding box center [526, 186] width 262 height 29
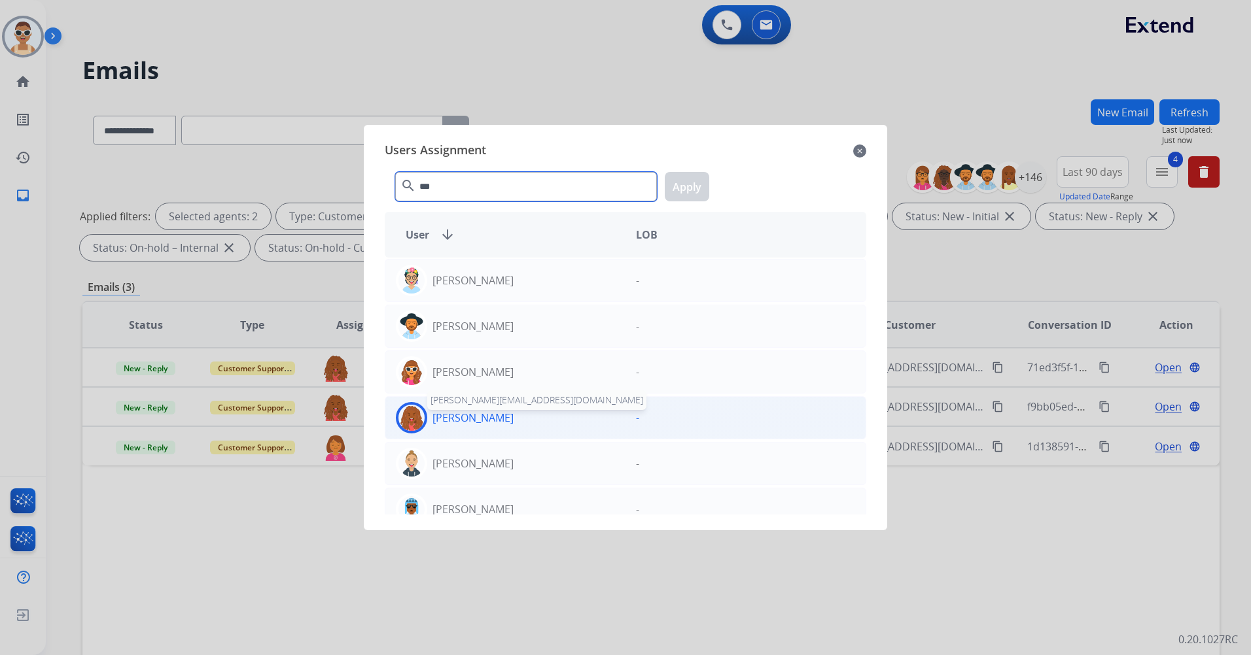
type input "***"
click at [496, 423] on p "[PERSON_NAME]" at bounding box center [472, 418] width 81 height 16
click at [676, 188] on button "Apply" at bounding box center [687, 186] width 44 height 29
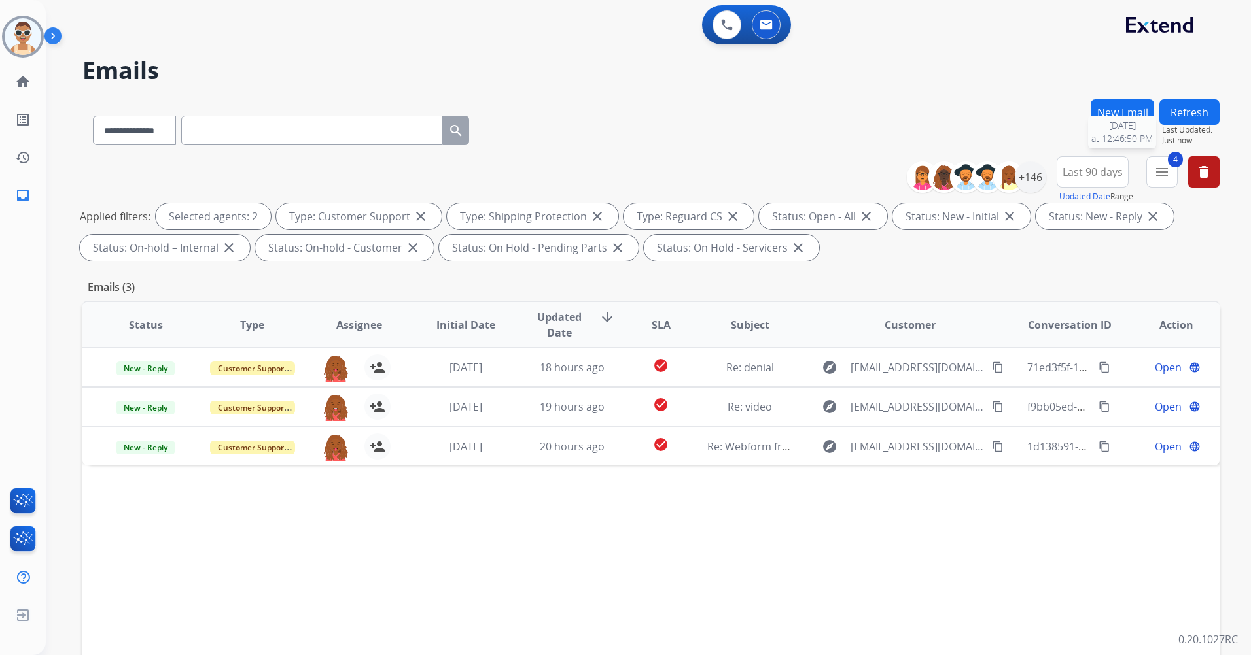
click at [1190, 125] on span "Last Updated:" at bounding box center [1191, 130] width 58 height 10
click at [1173, 117] on button "Refresh" at bounding box center [1189, 112] width 60 height 26
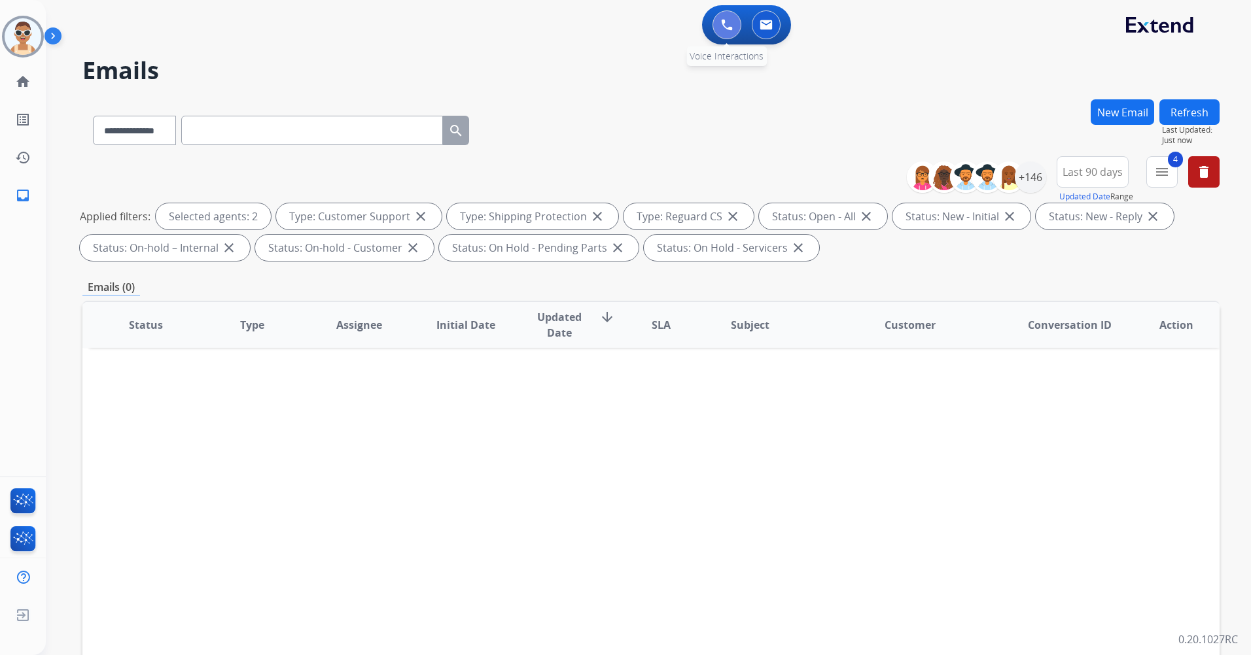
click at [731, 24] on img at bounding box center [727, 25] width 12 height 12
